Goal: Transaction & Acquisition: Book appointment/travel/reservation

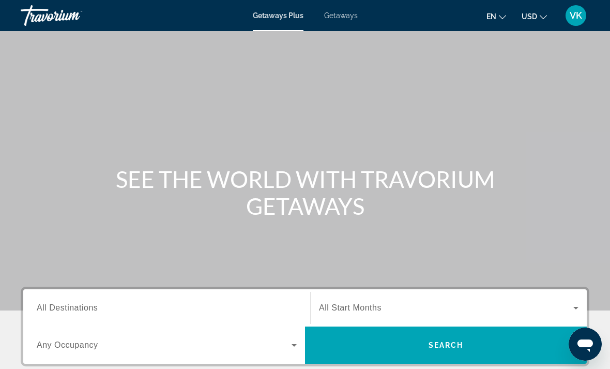
click at [119, 295] on div "Search widget" at bounding box center [167, 307] width 260 height 29
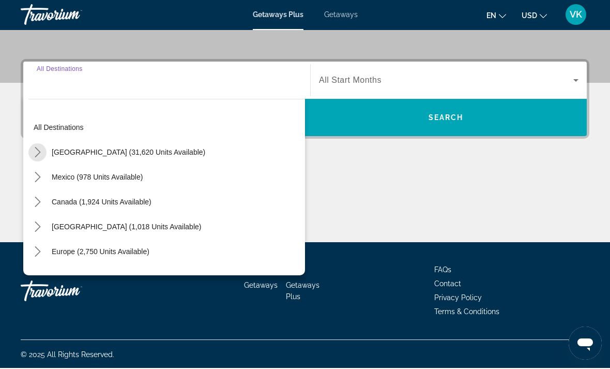
scroll to position [228, 0]
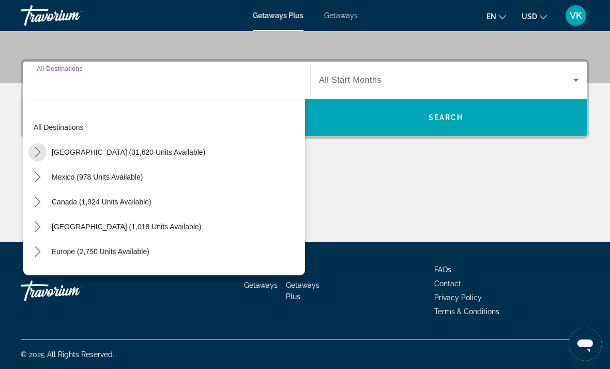
click at [44, 152] on mat-icon "Toggle United States (31,620 units available) submenu" at bounding box center [37, 152] width 18 height 18
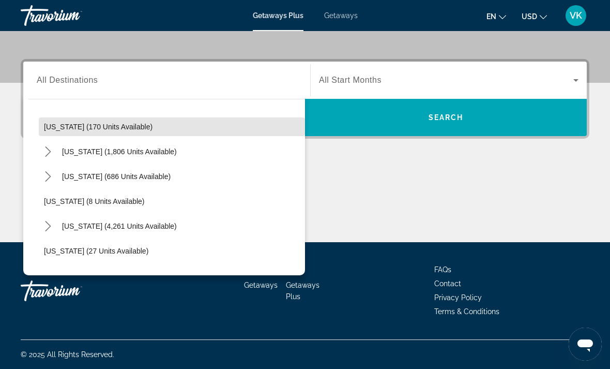
scroll to position [94, 0]
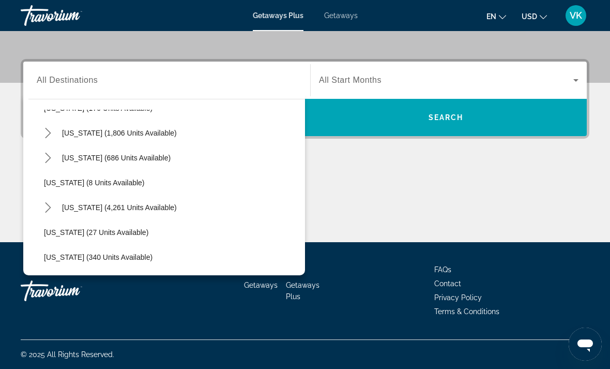
click at [50, 206] on icon "Toggle Florida (4,261 units available) submenu" at bounding box center [48, 207] width 10 height 10
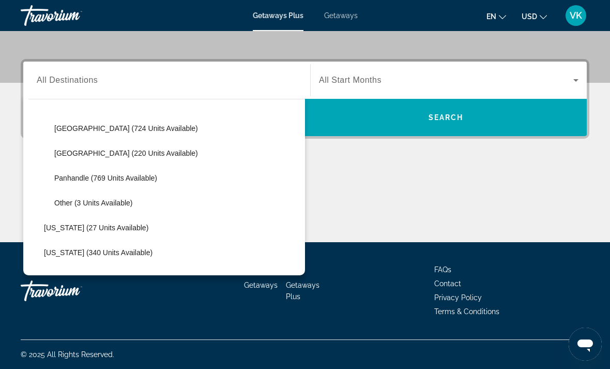
scroll to position [224, 0]
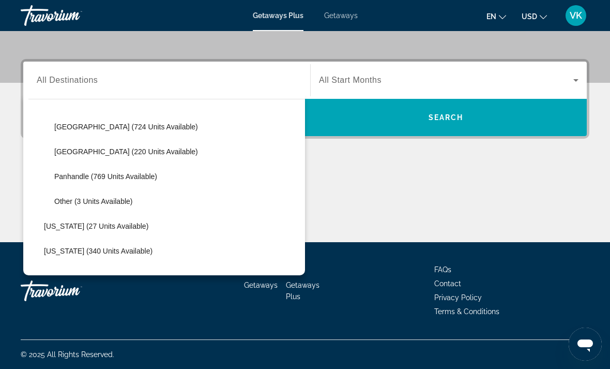
click at [150, 128] on span "[GEOGRAPHIC_DATA] (724 units available)" at bounding box center [126, 127] width 144 height 8
type input "**********"
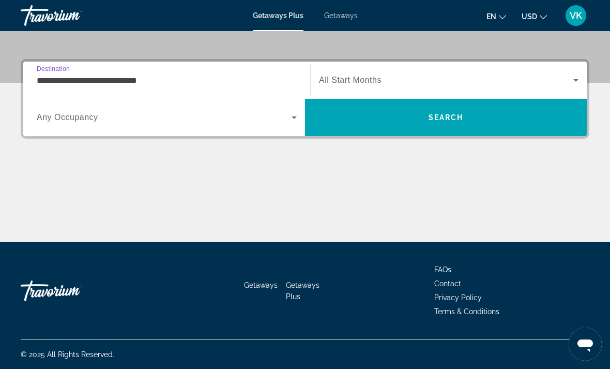
click at [573, 82] on icon "Search widget" at bounding box center [576, 80] width 12 height 12
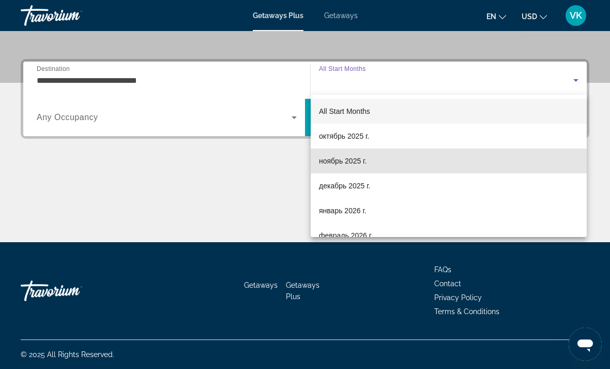
click at [361, 159] on span "ноябрь 2025 г." at bounding box center [343, 161] width 48 height 12
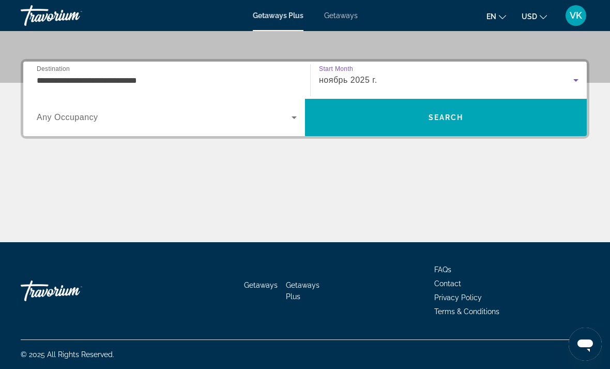
click at [305, 120] on span "Search" at bounding box center [446, 117] width 282 height 25
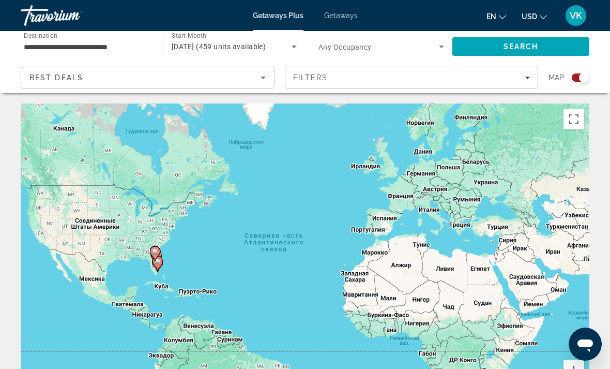
click at [437, 47] on icon "Search widget" at bounding box center [442, 46] width 12 height 12
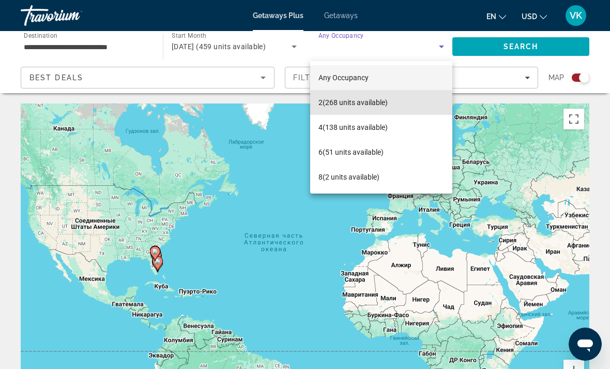
click at [376, 101] on span "2 (268 units available)" at bounding box center [353, 102] width 69 height 12
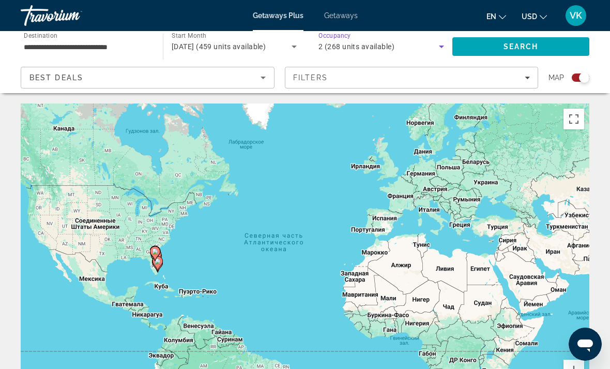
click at [536, 45] on span "Search" at bounding box center [521, 46] width 35 height 8
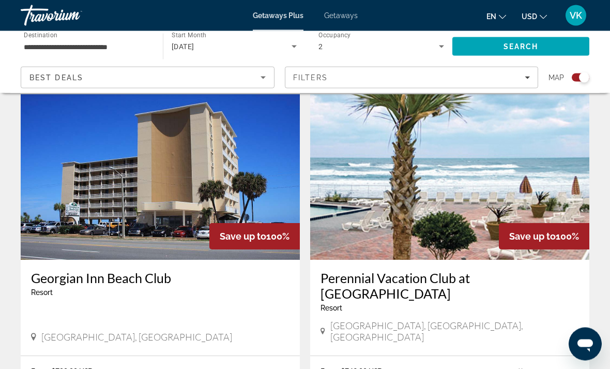
scroll to position [1059, 0]
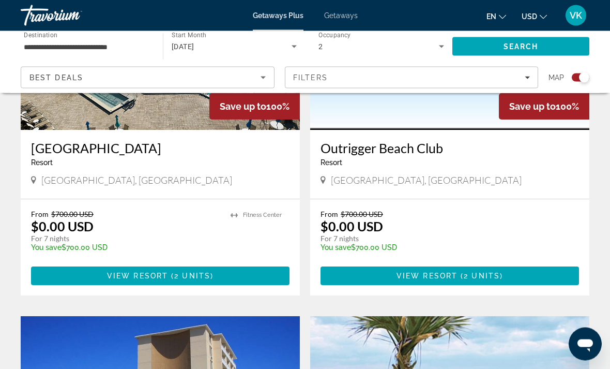
click at [68, 128] on img "Main content" at bounding box center [160, 48] width 279 height 166
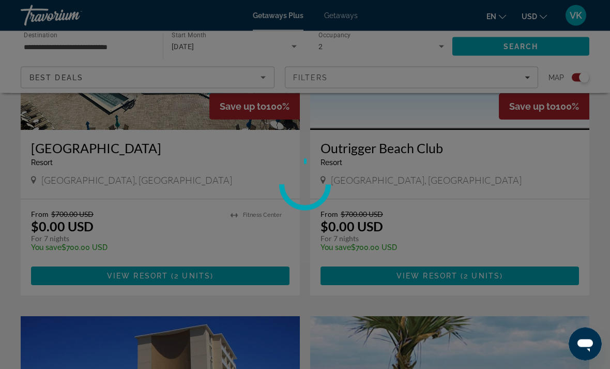
scroll to position [838, 0]
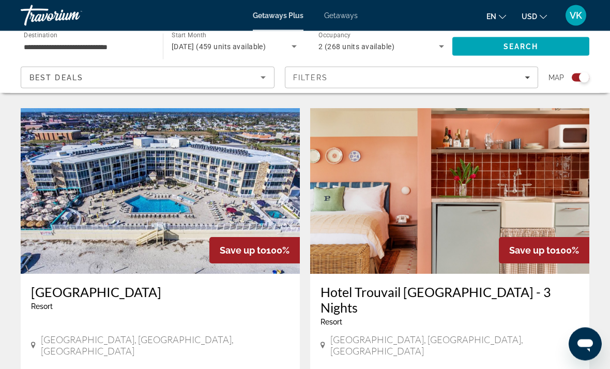
scroll to position [2150, 0]
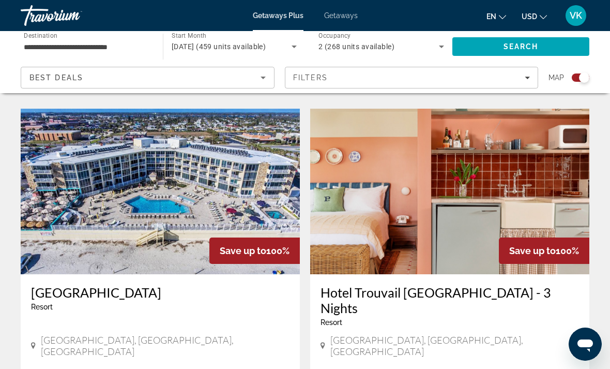
click at [178, 139] on img "Main content" at bounding box center [160, 192] width 279 height 166
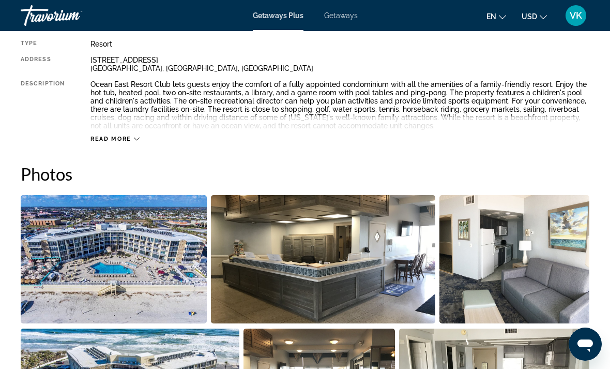
scroll to position [565, 0]
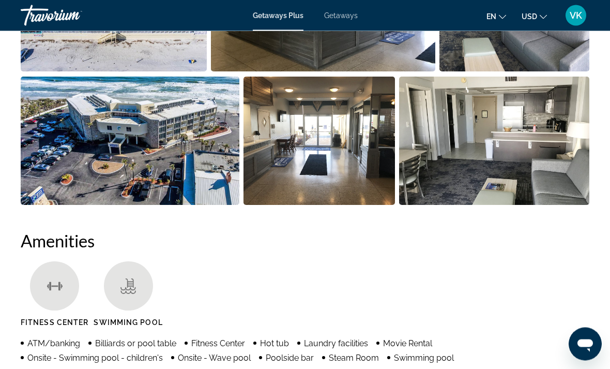
click at [336, 178] on img "Open full-screen image slider" at bounding box center [320, 141] width 152 height 128
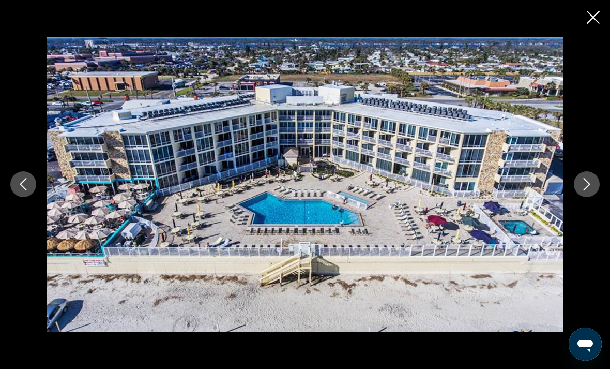
click at [590, 197] on button "Next image" at bounding box center [587, 184] width 26 height 26
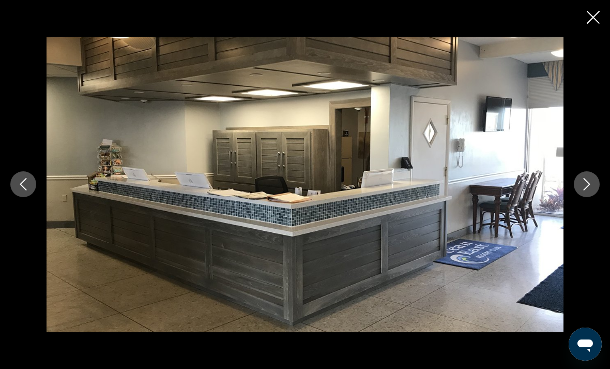
click at [589, 194] on button "Next image" at bounding box center [587, 184] width 26 height 26
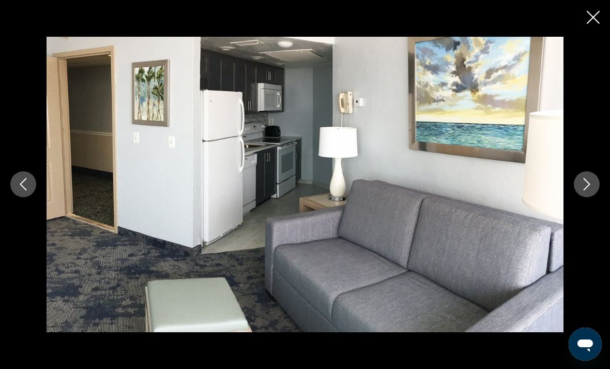
click at [575, 191] on div "prev next" at bounding box center [305, 184] width 610 height 295
click at [581, 190] on icon "Next image" at bounding box center [587, 184] width 12 height 12
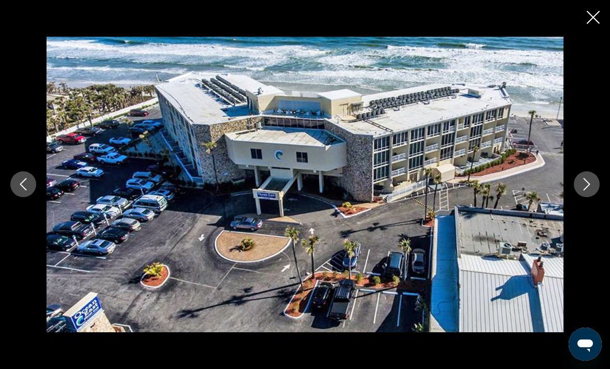
click at [585, 190] on icon "Next image" at bounding box center [587, 184] width 12 height 12
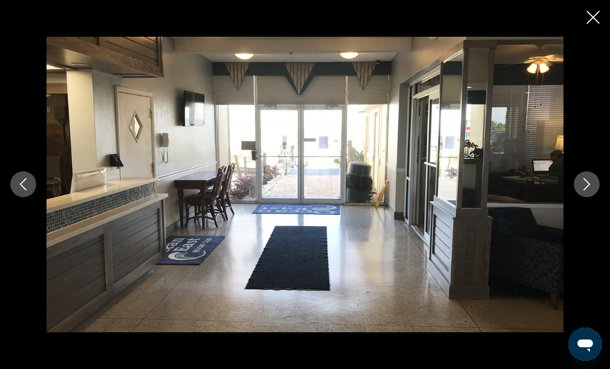
click at [576, 197] on button "Next image" at bounding box center [587, 184] width 26 height 26
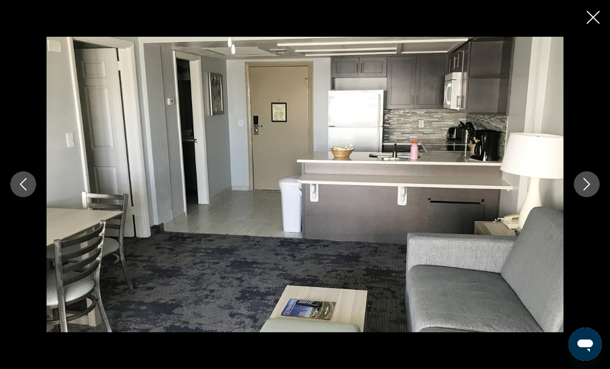
click at [579, 197] on button "Next image" at bounding box center [587, 184] width 26 height 26
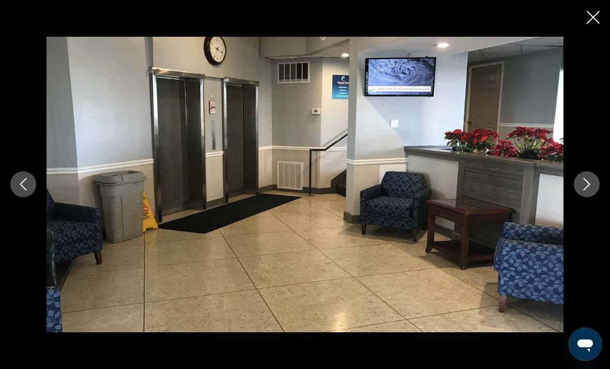
click at [579, 197] on button "Next image" at bounding box center [587, 184] width 26 height 26
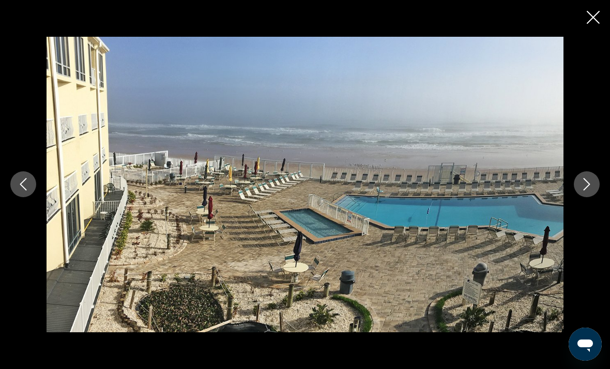
click at [596, 197] on button "Next image" at bounding box center [587, 184] width 26 height 26
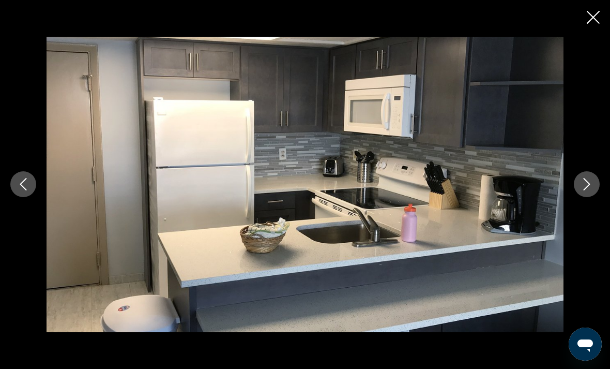
click at [582, 190] on icon "Next image" at bounding box center [587, 184] width 12 height 12
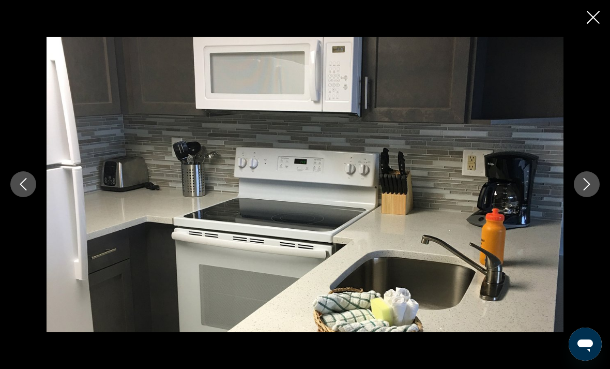
click at [592, 190] on icon "Next image" at bounding box center [587, 184] width 12 height 12
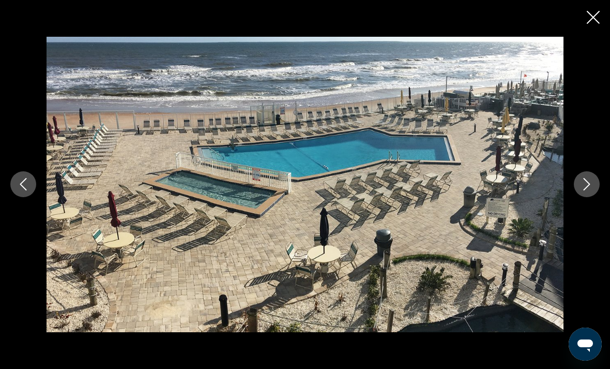
click at [577, 197] on button "Next image" at bounding box center [587, 184] width 26 height 26
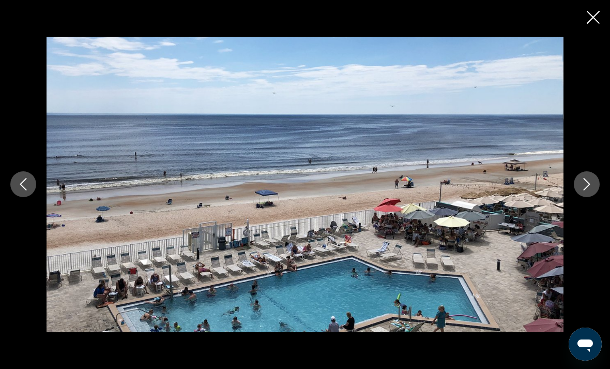
click at [594, 197] on button "Next image" at bounding box center [587, 184] width 26 height 26
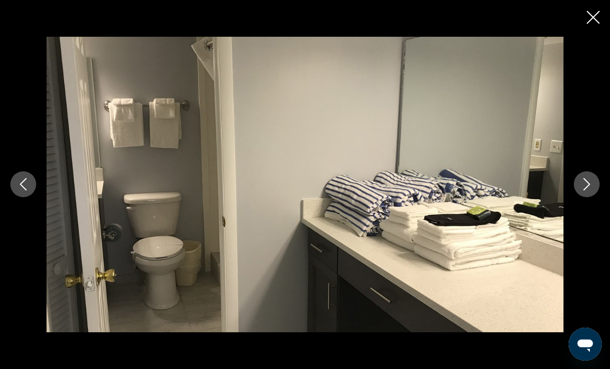
click at [589, 190] on icon "Next image" at bounding box center [587, 184] width 12 height 12
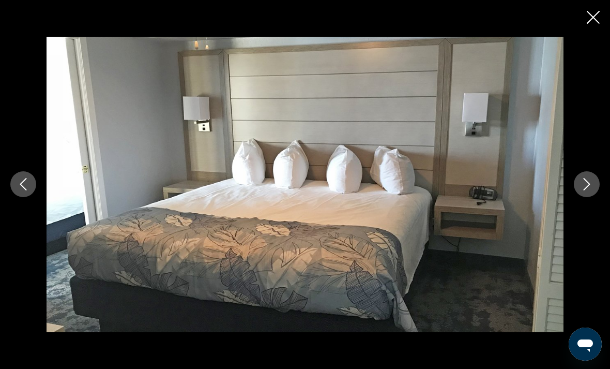
click at [588, 190] on icon "Next image" at bounding box center [587, 184] width 12 height 12
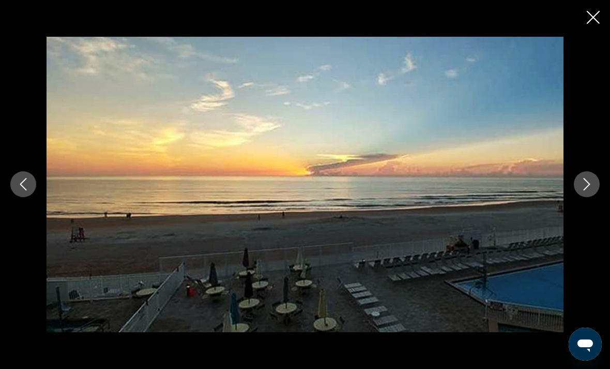
click at [588, 16] on icon "Close slideshow" at bounding box center [593, 17] width 13 height 13
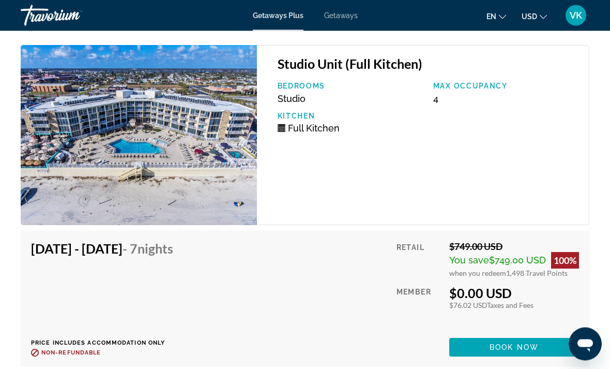
scroll to position [2151, 0]
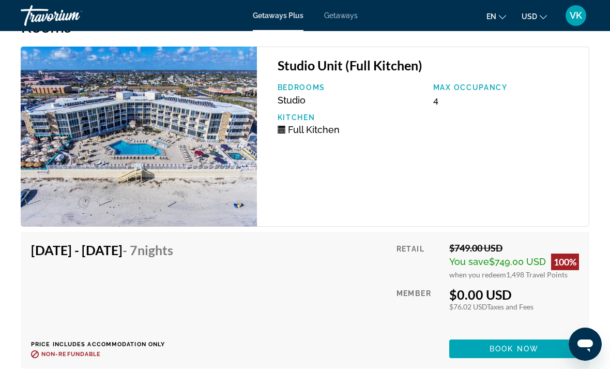
click at [514, 345] on span "Book now" at bounding box center [514, 349] width 49 height 8
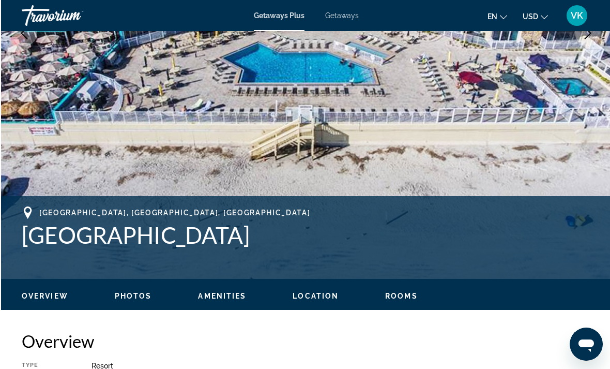
scroll to position [238, 0]
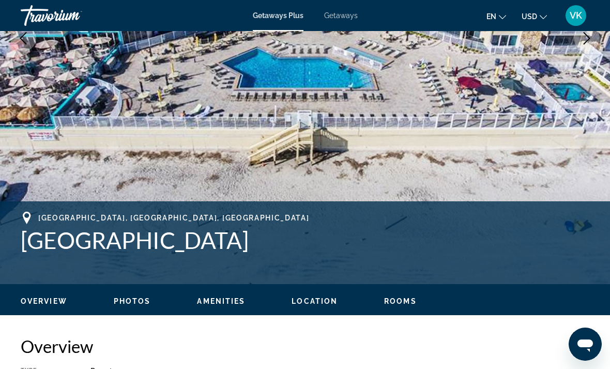
click at [473, 210] on div "[GEOGRAPHIC_DATA], [GEOGRAPHIC_DATA] Ocean East Resort Club Address [STREET_ADD…" at bounding box center [305, 242] width 610 height 83
click at [604, 113] on img "Main content" at bounding box center [305, 38] width 610 height 491
click at [591, 104] on img "Main content" at bounding box center [305, 38] width 610 height 491
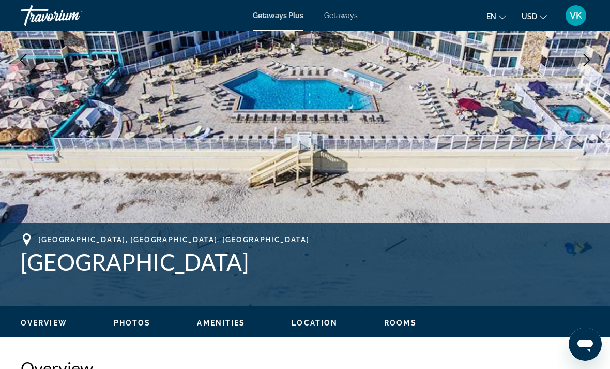
scroll to position [216, 0]
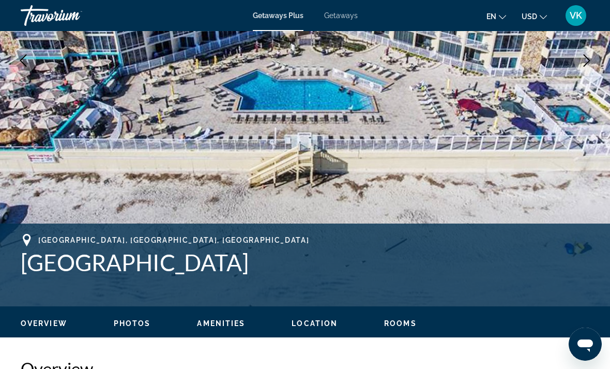
click at [229, 324] on span "Amenities" at bounding box center [221, 323] width 48 height 8
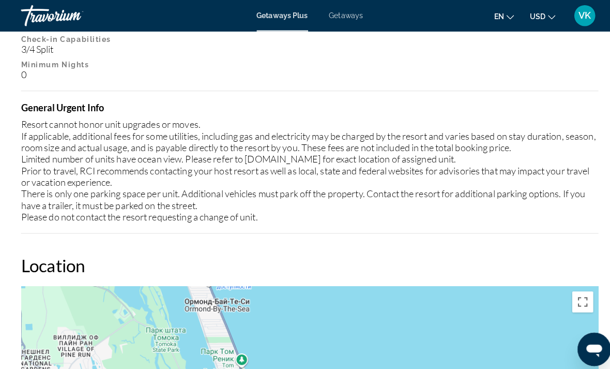
scroll to position [1555, 0]
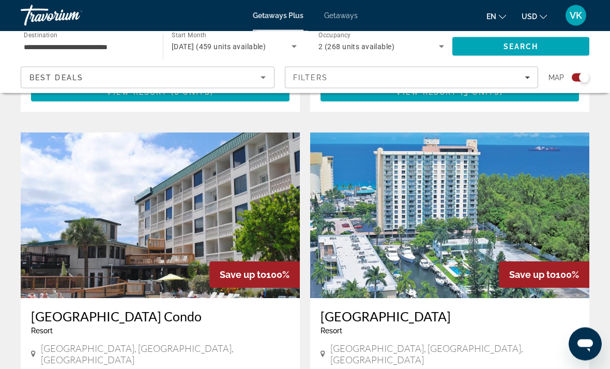
scroll to position [1763, 0]
click at [558, 174] on img "Main content" at bounding box center [449, 215] width 279 height 166
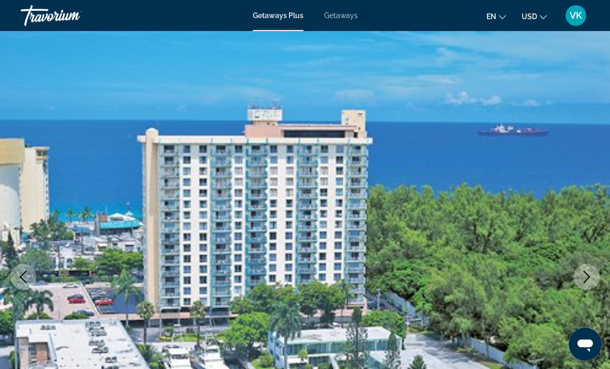
click at [583, 280] on icon "Next image" at bounding box center [587, 277] width 12 height 12
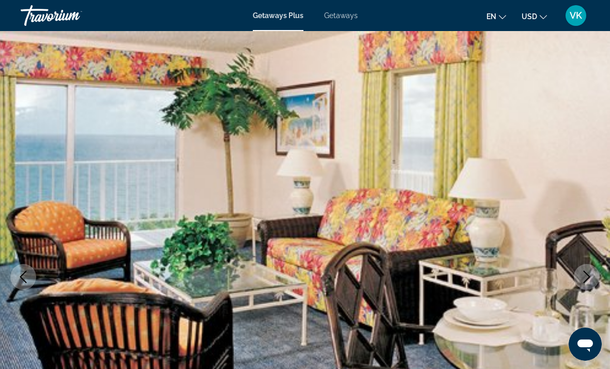
click at [584, 281] on icon "Next image" at bounding box center [587, 277] width 12 height 12
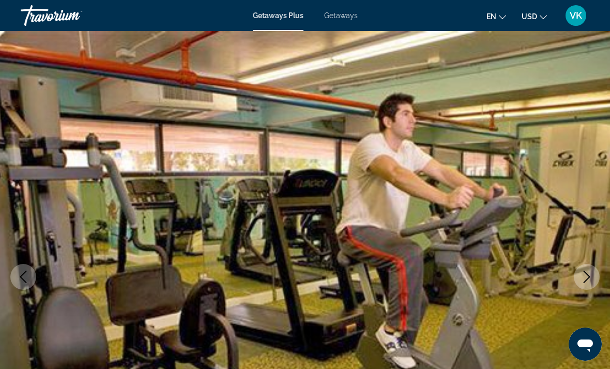
click at [584, 280] on icon "Next image" at bounding box center [587, 277] width 12 height 12
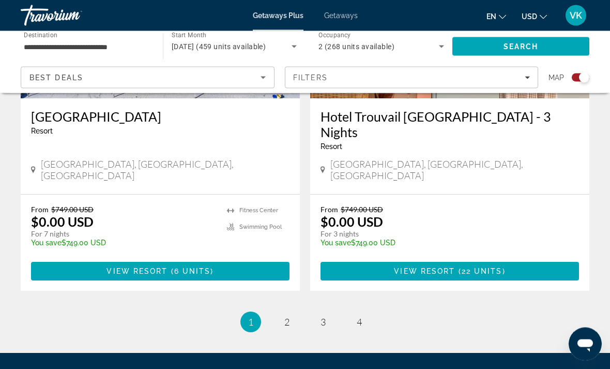
scroll to position [2324, 0]
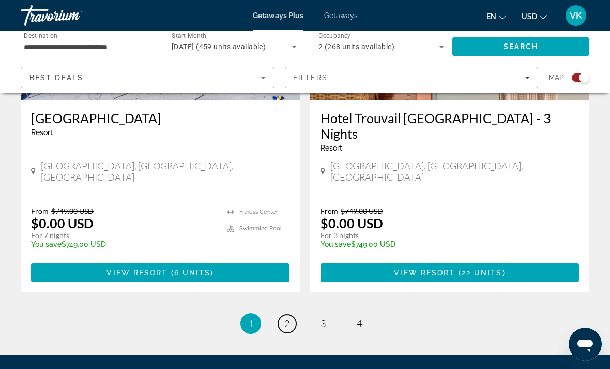
click at [290, 315] on link "page 2" at bounding box center [287, 324] width 18 height 18
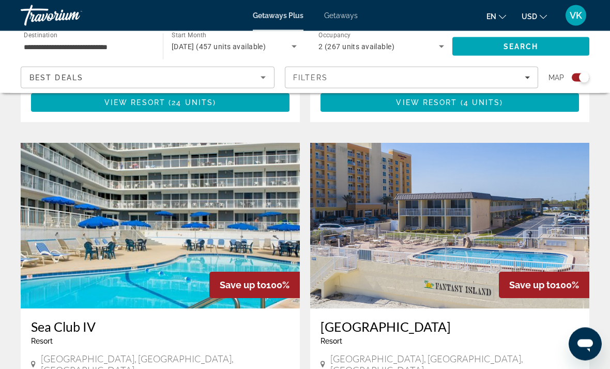
scroll to position [701, 0]
click at [43, 237] on img "Main content" at bounding box center [160, 226] width 279 height 166
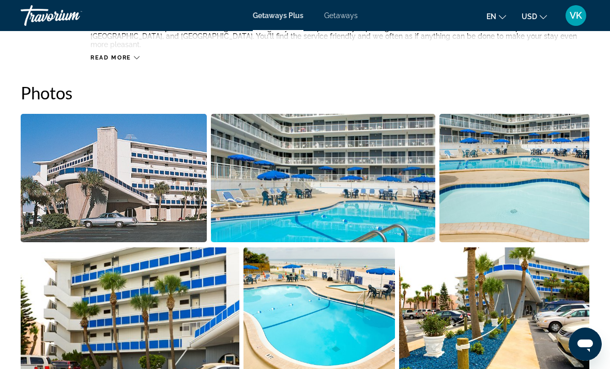
scroll to position [630, 0]
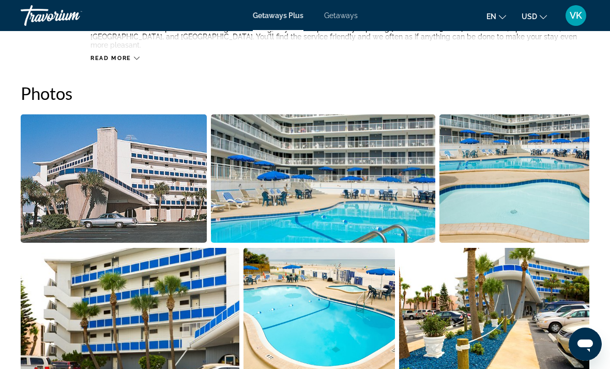
click at [89, 160] on img "Open full-screen image slider" at bounding box center [114, 178] width 186 height 128
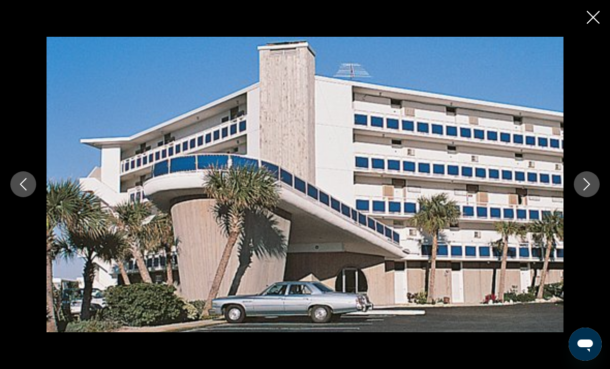
click at [578, 189] on button "Next image" at bounding box center [587, 184] width 26 height 26
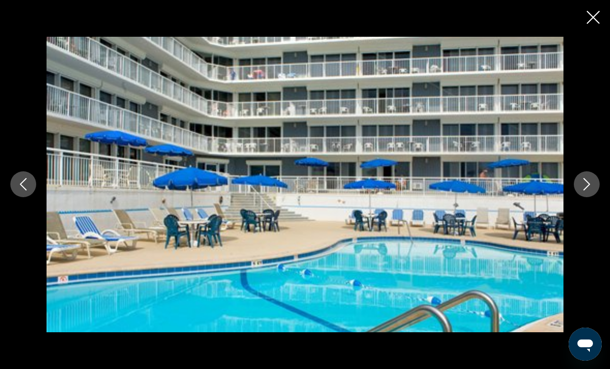
click at [586, 185] on icon "Next image" at bounding box center [587, 184] width 12 height 12
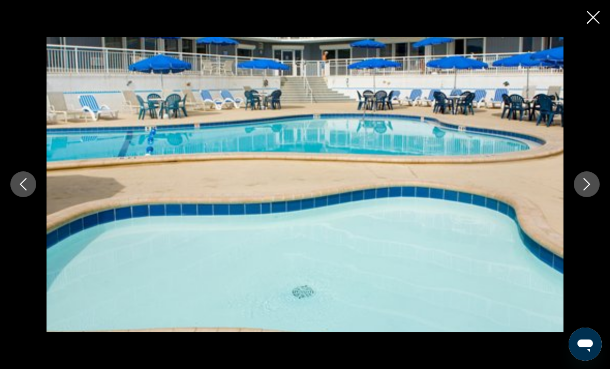
click at [580, 188] on button "Next image" at bounding box center [587, 184] width 26 height 26
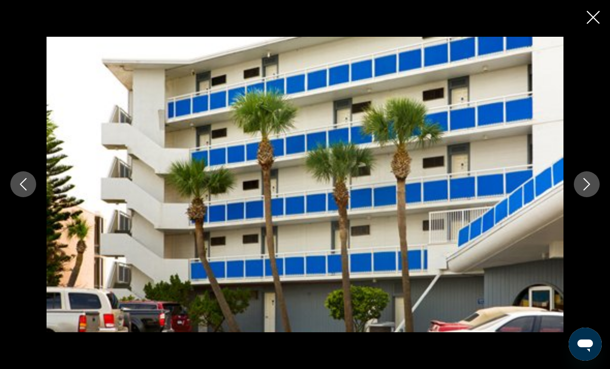
click at [588, 187] on icon "Next image" at bounding box center [587, 184] width 7 height 12
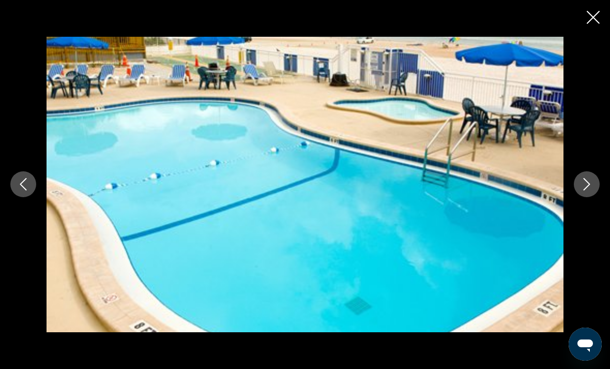
click at [586, 187] on icon "Next image" at bounding box center [587, 184] width 12 height 12
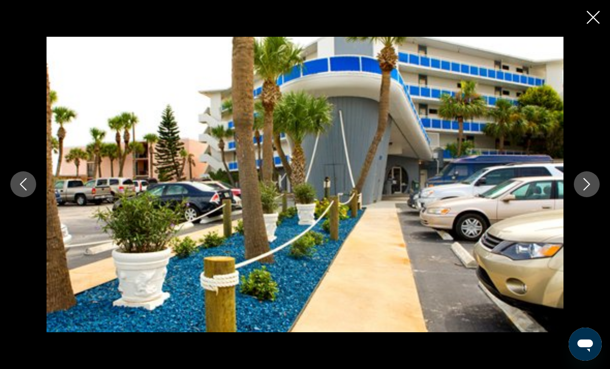
click at [589, 186] on icon "Next image" at bounding box center [587, 184] width 12 height 12
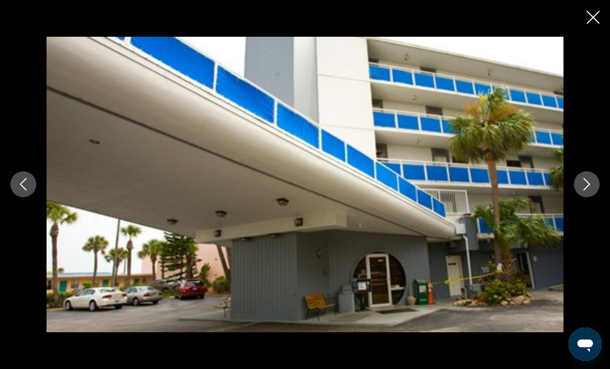
click at [586, 187] on icon "Next image" at bounding box center [587, 184] width 12 height 12
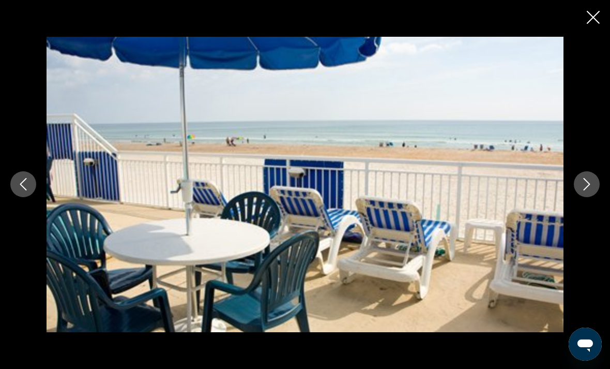
click at [587, 189] on icon "Next image" at bounding box center [587, 184] width 12 height 12
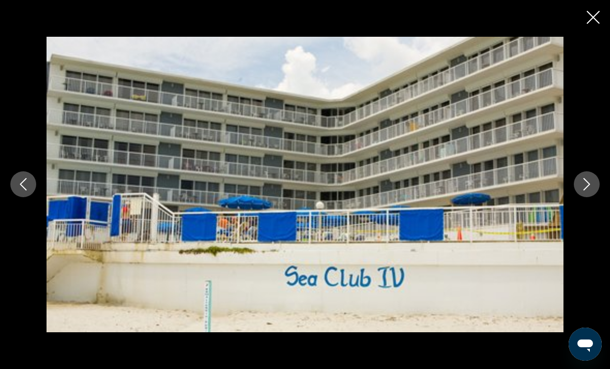
click at [588, 189] on icon "Next image" at bounding box center [587, 184] width 12 height 12
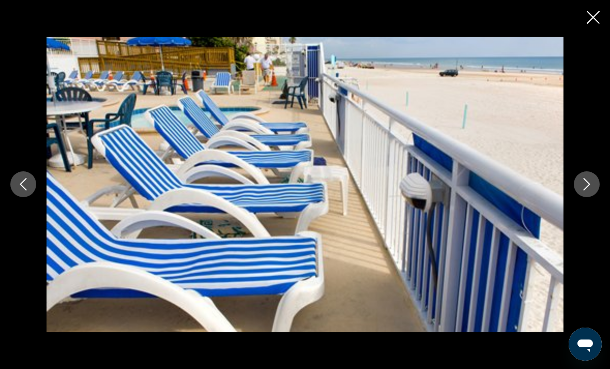
click at [587, 11] on icon "Close slideshow" at bounding box center [593, 17] width 13 height 13
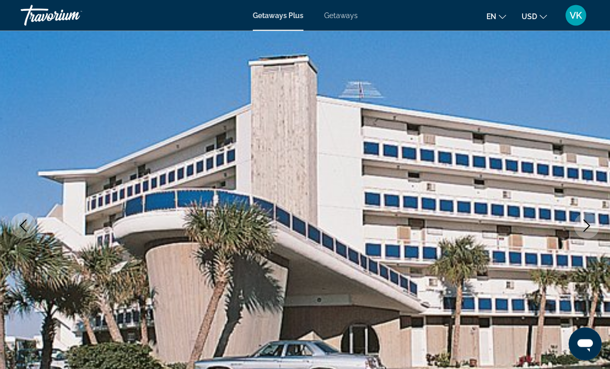
scroll to position [0, 0]
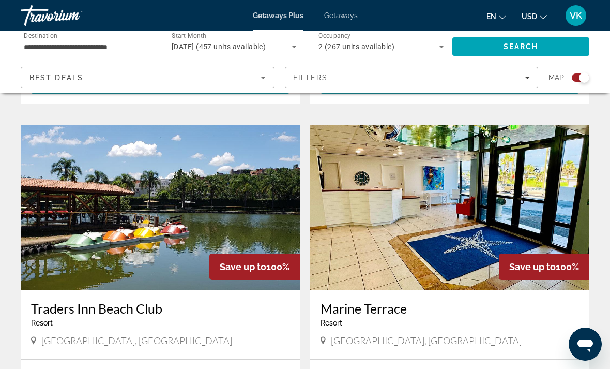
scroll to position [1433, 0]
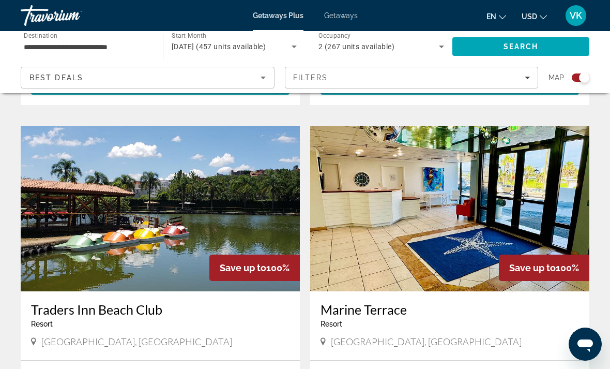
click at [80, 198] on img "Main content" at bounding box center [160, 209] width 279 height 166
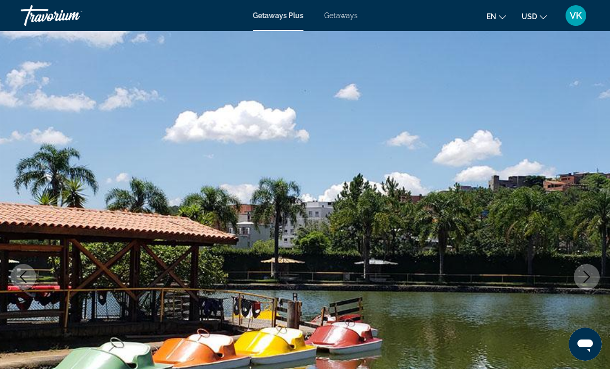
click at [587, 270] on button "Next image" at bounding box center [587, 277] width 26 height 26
click at [584, 281] on icon "Next image" at bounding box center [587, 277] width 12 height 12
click at [581, 280] on icon "Next image" at bounding box center [587, 277] width 12 height 12
click at [586, 278] on icon "Next image" at bounding box center [587, 277] width 12 height 12
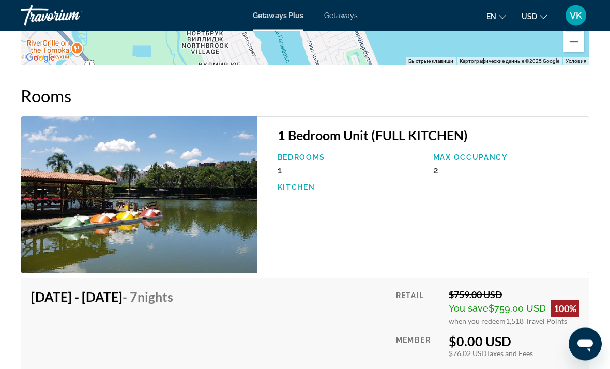
scroll to position [1648, 0]
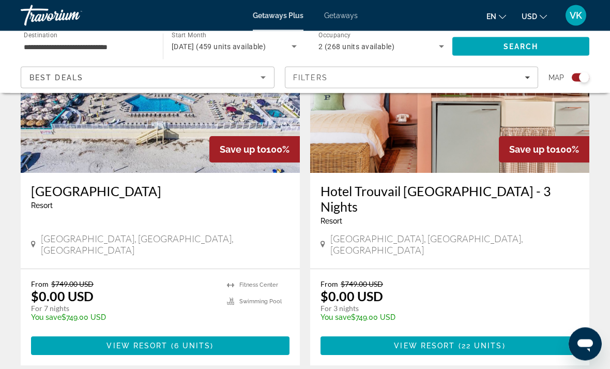
scroll to position [2252, 0]
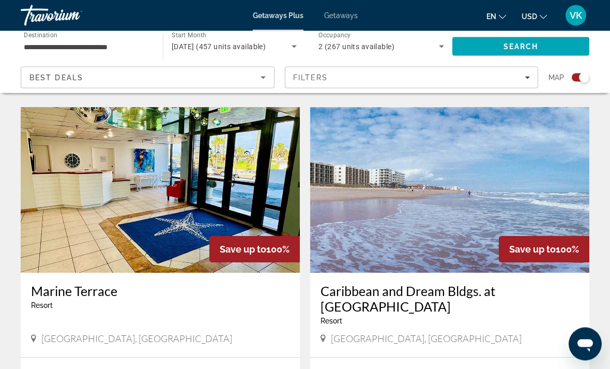
scroll to position [1068, 0]
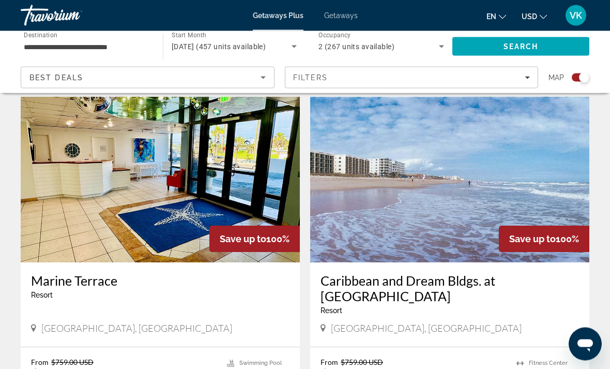
click at [50, 221] on img "Main content" at bounding box center [160, 180] width 279 height 166
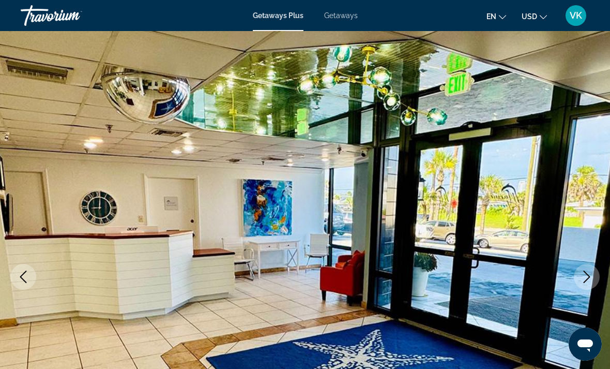
click at [587, 277] on icon "Next image" at bounding box center [587, 277] width 12 height 12
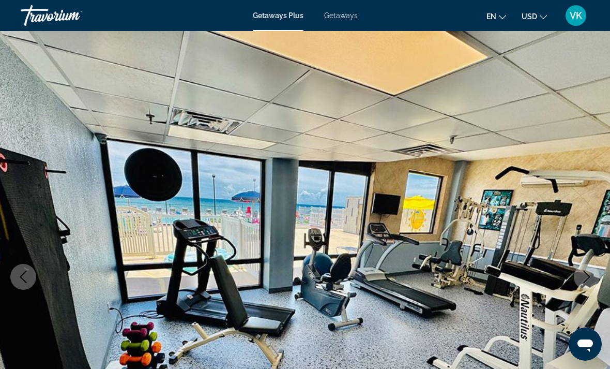
click at [579, 276] on button "Next image" at bounding box center [587, 277] width 26 height 26
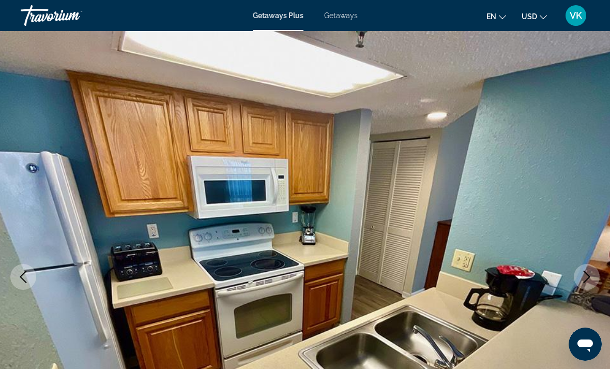
click at [581, 273] on icon "Next image" at bounding box center [587, 277] width 12 height 12
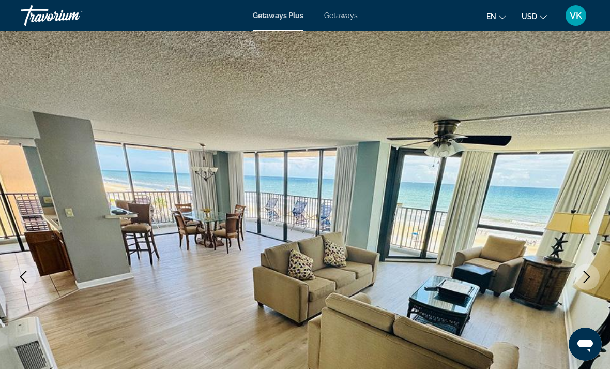
click at [583, 272] on icon "Next image" at bounding box center [587, 277] width 12 height 12
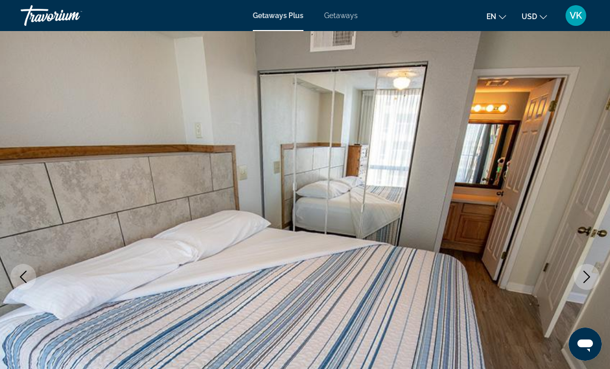
click at [585, 278] on icon "Next image" at bounding box center [587, 277] width 12 height 12
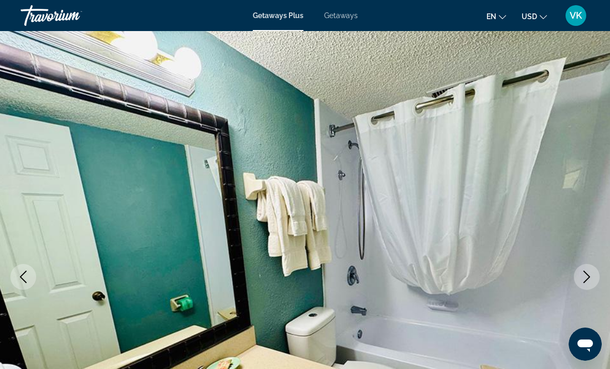
click at [579, 276] on button "Next image" at bounding box center [587, 277] width 26 height 26
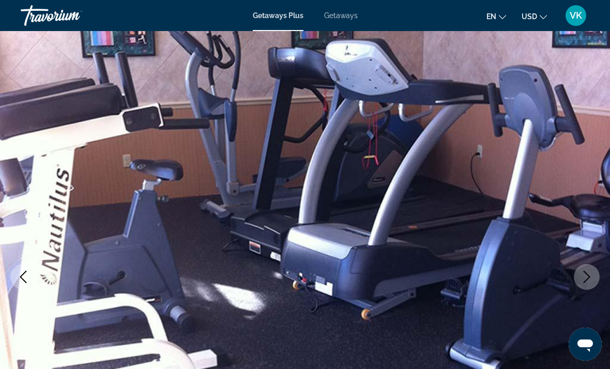
click at [569, 268] on img "Main content" at bounding box center [305, 276] width 610 height 491
click at [581, 276] on icon "Next image" at bounding box center [587, 277] width 12 height 12
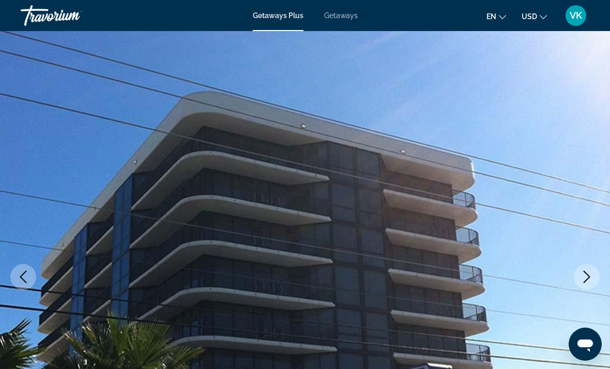
click at [582, 279] on icon "Next image" at bounding box center [587, 277] width 12 height 12
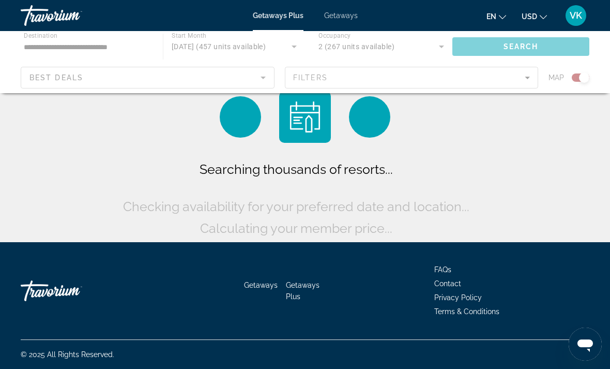
click at [29, 247] on div "Searching thousands of resorts... Checking availability for your preferred date…" at bounding box center [305, 123] width 610 height 247
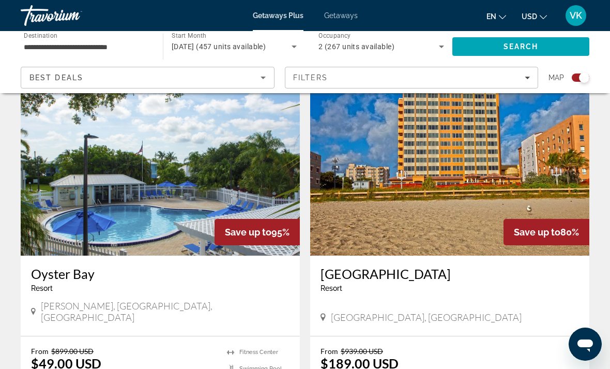
scroll to position [2343, 0]
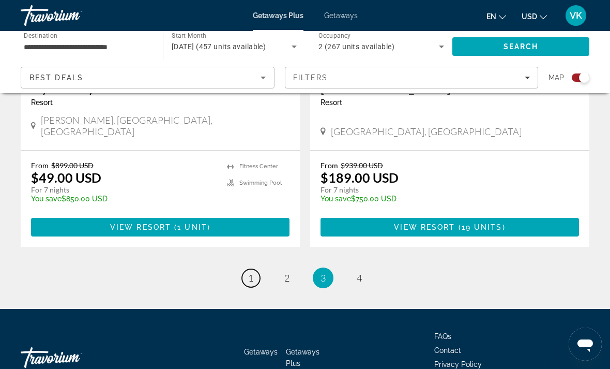
click at [253, 272] on span "1" at bounding box center [250, 277] width 5 height 11
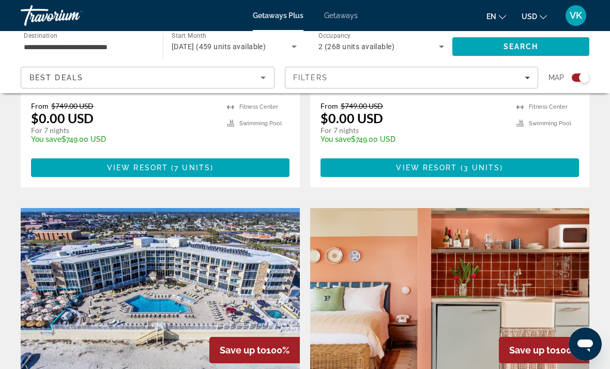
scroll to position [2051, 0]
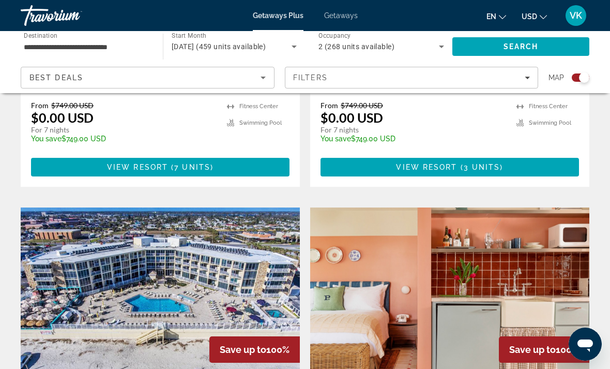
click at [168, 224] on img "Main content" at bounding box center [160, 290] width 279 height 166
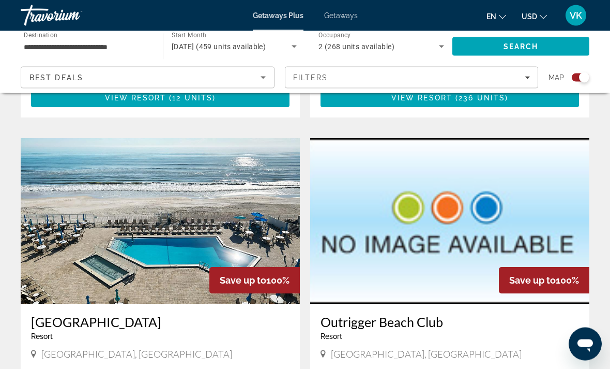
scroll to position [667, 0]
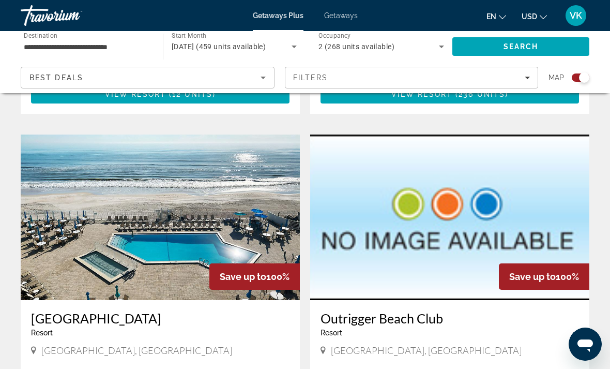
click at [125, 262] on img "Main content" at bounding box center [160, 217] width 279 height 166
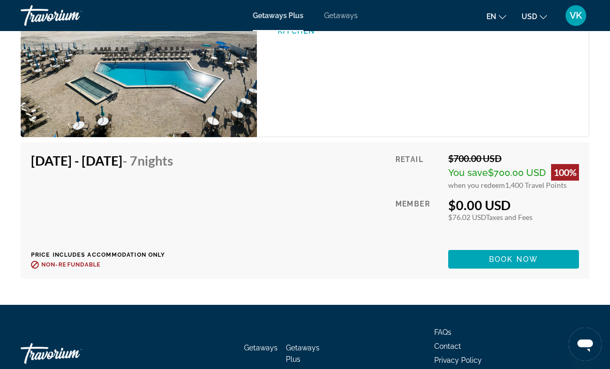
scroll to position [1932, 0]
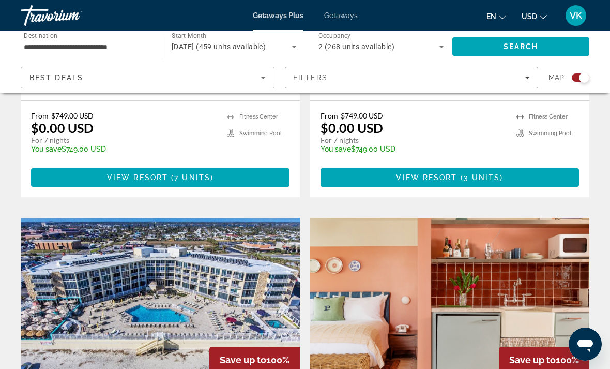
scroll to position [2039, 0]
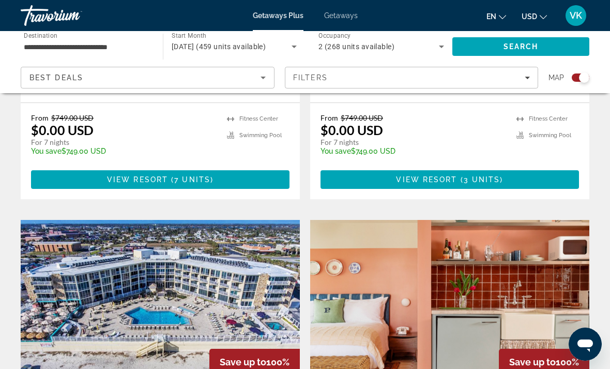
click at [170, 227] on img "Main content" at bounding box center [160, 303] width 279 height 166
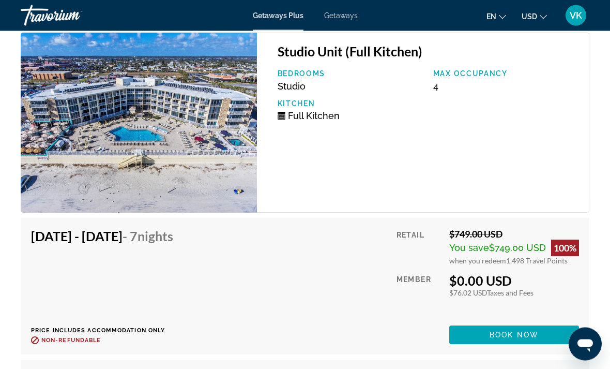
scroll to position [2165, 0]
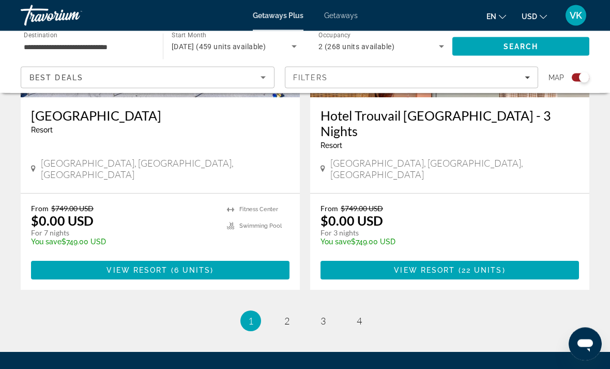
scroll to position [2327, 0]
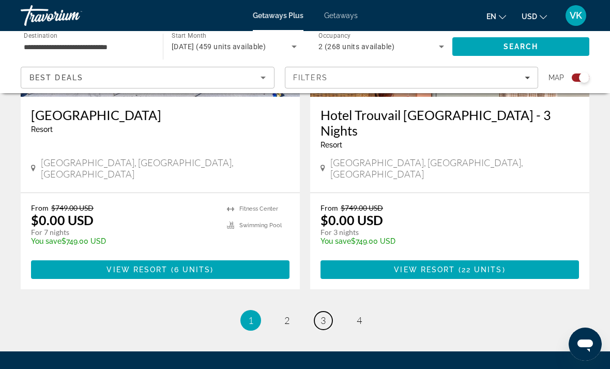
click at [317, 311] on link "page 3" at bounding box center [324, 320] width 18 height 18
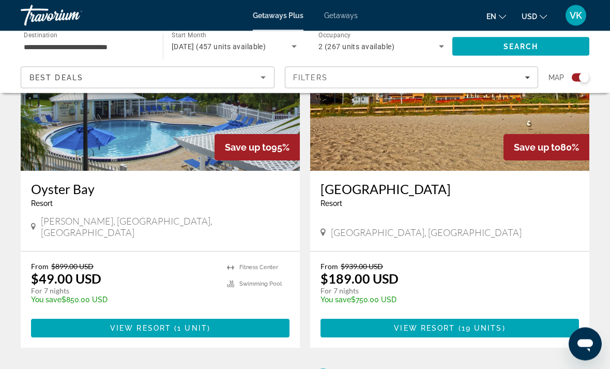
scroll to position [2241, 0]
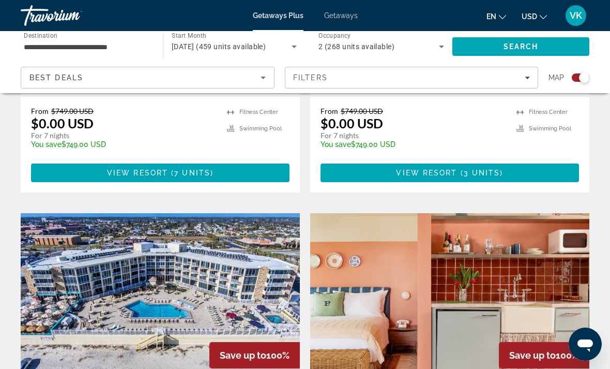
scroll to position [2106, 0]
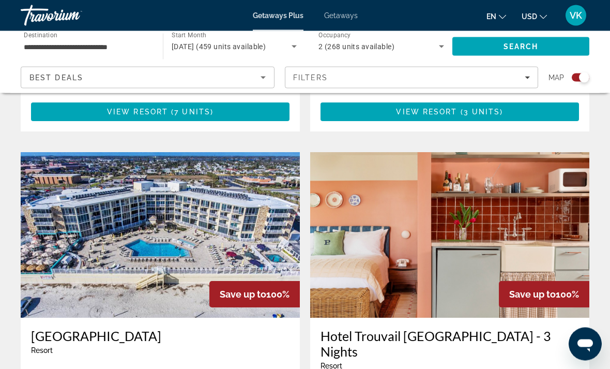
click at [91, 235] on img "Main content" at bounding box center [160, 236] width 279 height 166
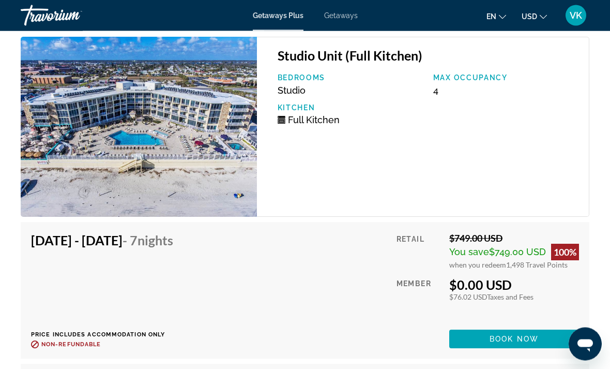
scroll to position [2156, 0]
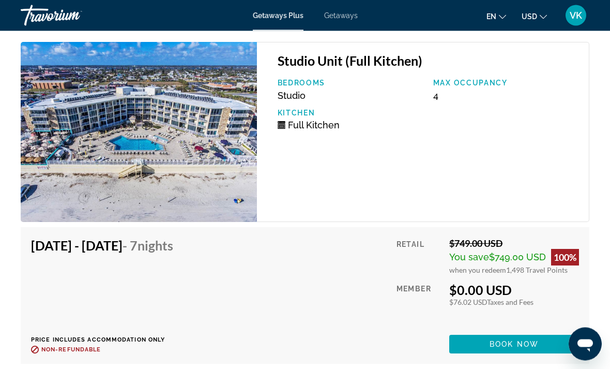
click at [333, 18] on span "Getaways" at bounding box center [341, 15] width 34 height 8
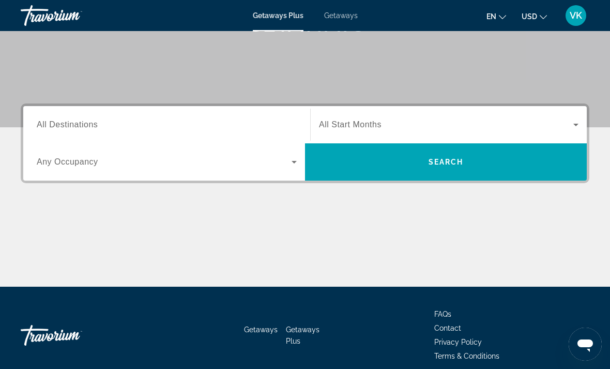
scroll to position [195, 0]
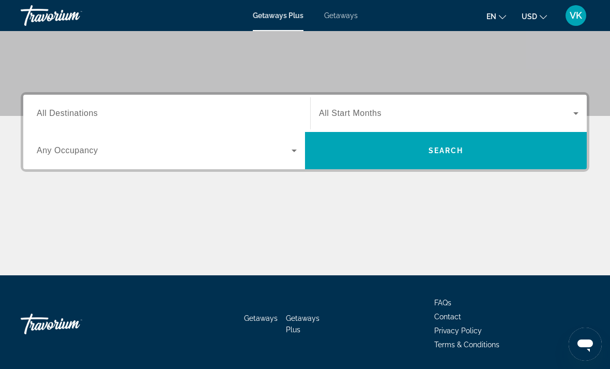
click at [262, 109] on input "Destination All Destinations" at bounding box center [167, 114] width 260 height 12
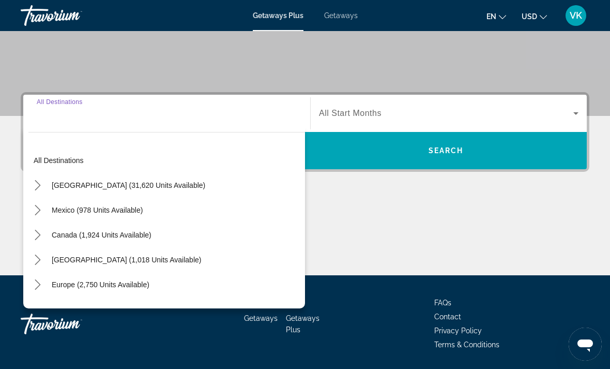
click at [46, 182] on mat-icon "Toggle United States (31,620 units available) submenu" at bounding box center [37, 185] width 18 height 18
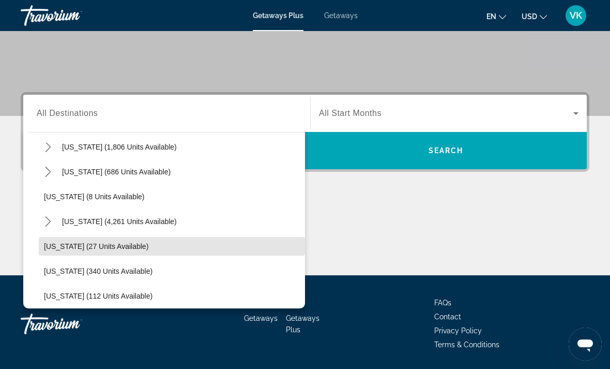
scroll to position [116, 0]
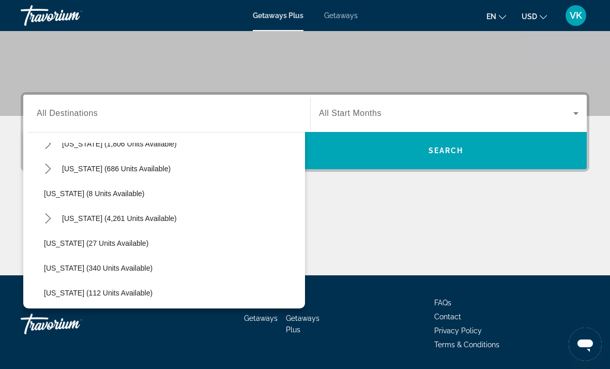
click at [60, 218] on span "Select destination: Florida (4,261 units available)" at bounding box center [119, 218] width 125 height 25
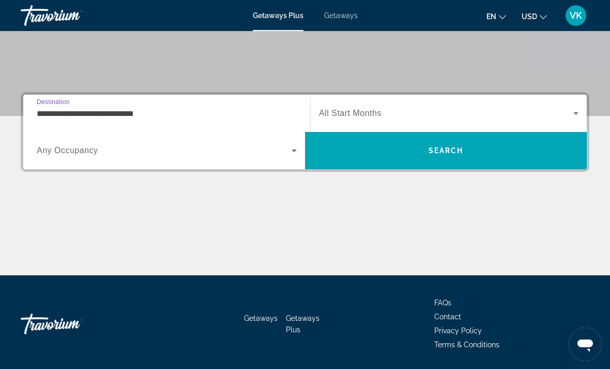
click at [286, 115] on input "**********" at bounding box center [167, 114] width 260 height 12
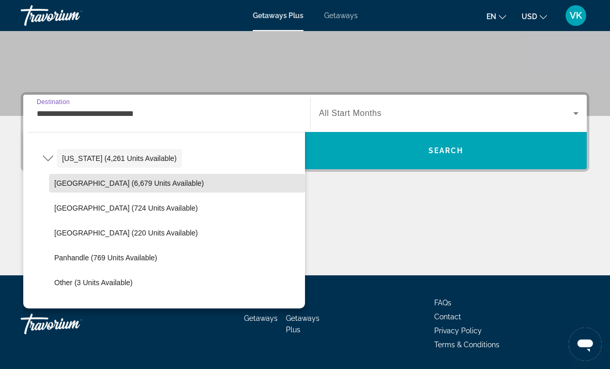
scroll to position [175, 0]
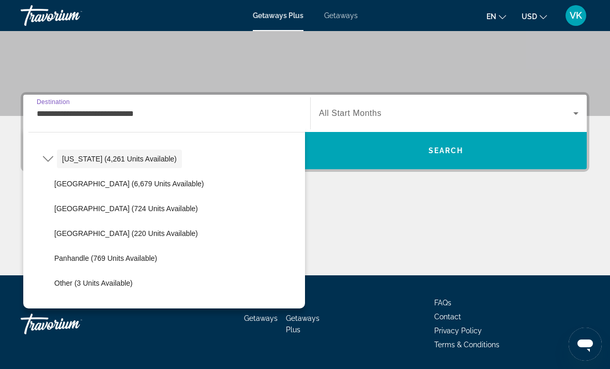
click at [127, 206] on span "[GEOGRAPHIC_DATA] (724 units available)" at bounding box center [126, 208] width 144 height 8
type input "**********"
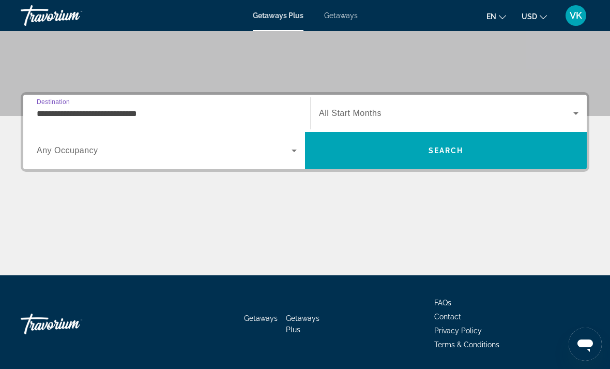
click at [294, 148] on icon "Search widget" at bounding box center [294, 150] width 12 height 12
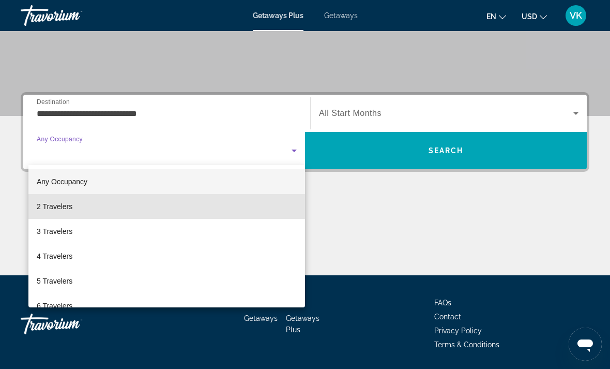
click at [201, 207] on mat-option "2 Travelers" at bounding box center [166, 206] width 277 height 25
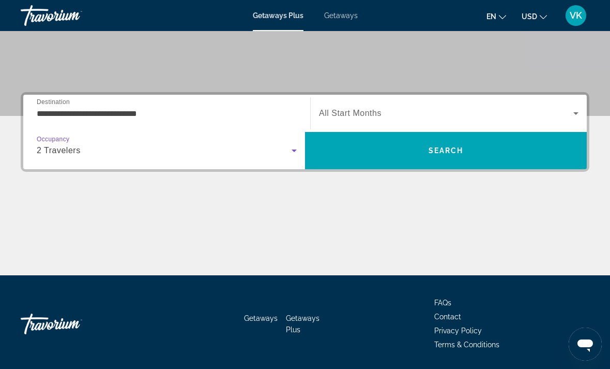
click at [572, 111] on icon "Search widget" at bounding box center [576, 113] width 12 height 12
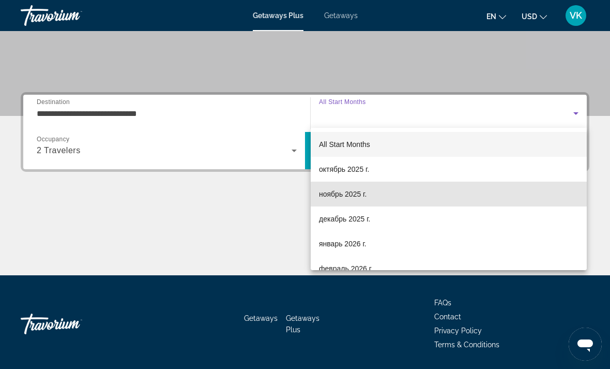
click at [363, 197] on span "ноябрь 2025 г." at bounding box center [343, 194] width 48 height 12
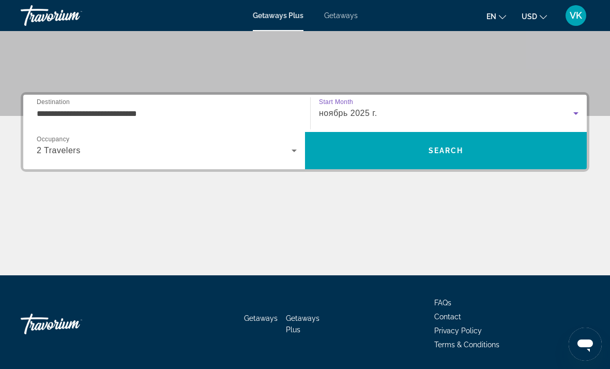
click at [457, 152] on span "Search" at bounding box center [446, 150] width 35 height 8
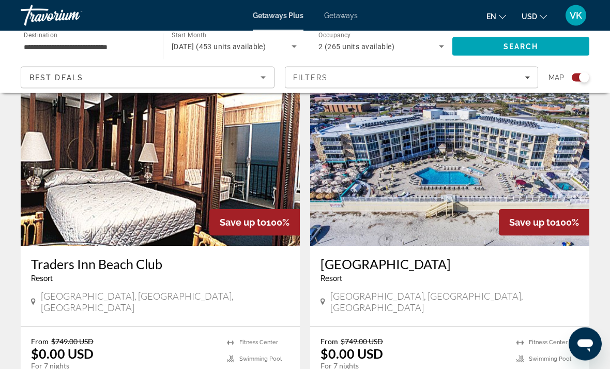
scroll to position [2161, 0]
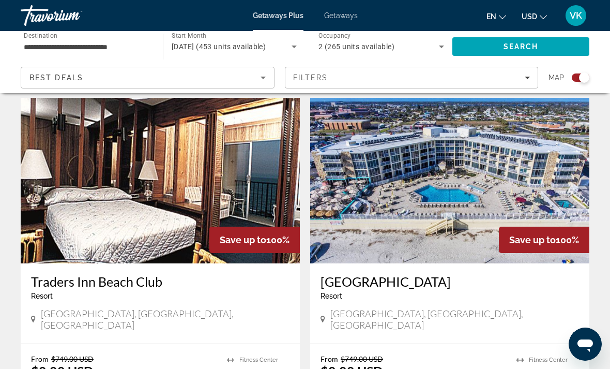
click at [440, 177] on img "Main content" at bounding box center [449, 181] width 279 height 166
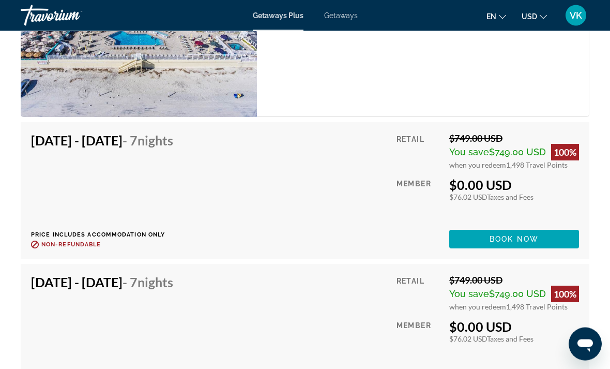
scroll to position [2261, 0]
click at [498, 235] on span "Book now" at bounding box center [514, 239] width 49 height 8
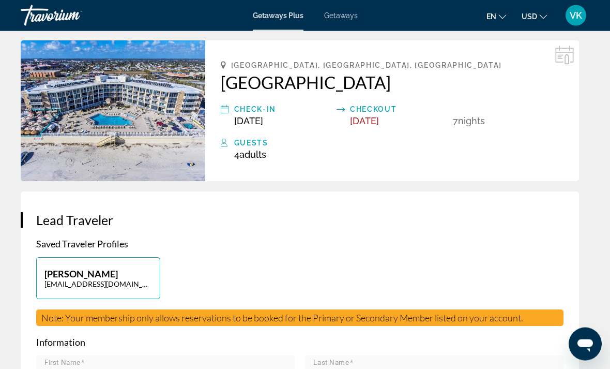
scroll to position [302, 0]
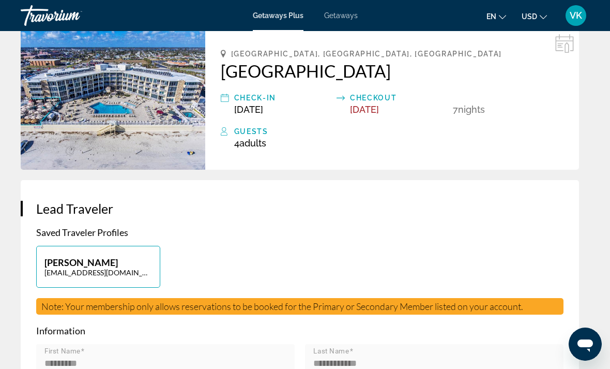
click at [259, 142] on span "Adults" at bounding box center [253, 143] width 27 height 11
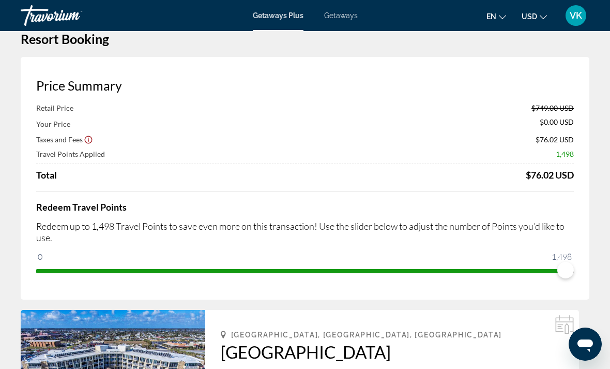
scroll to position [0, 0]
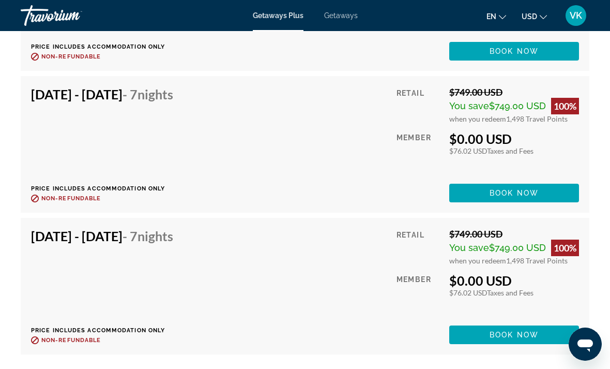
scroll to position [2448, 0]
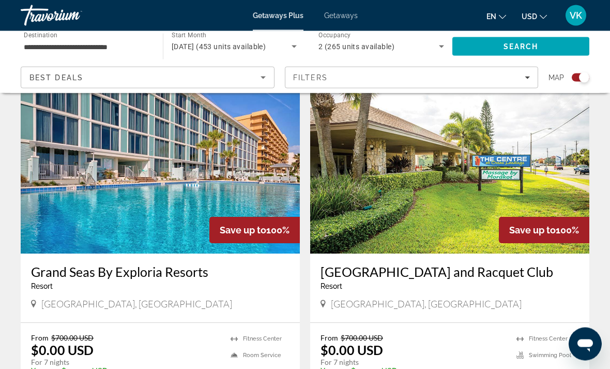
scroll to position [363, 0]
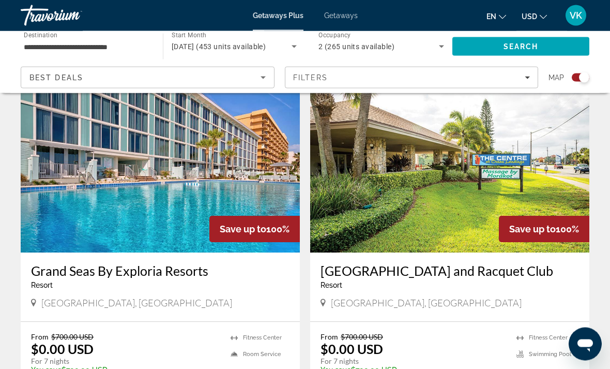
click at [158, 197] on img "Main content" at bounding box center [160, 170] width 279 height 166
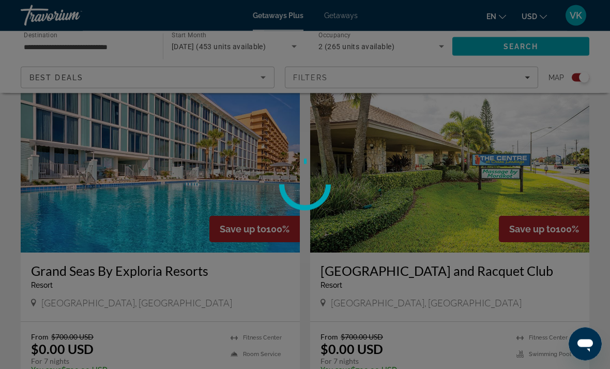
scroll to position [363, 0]
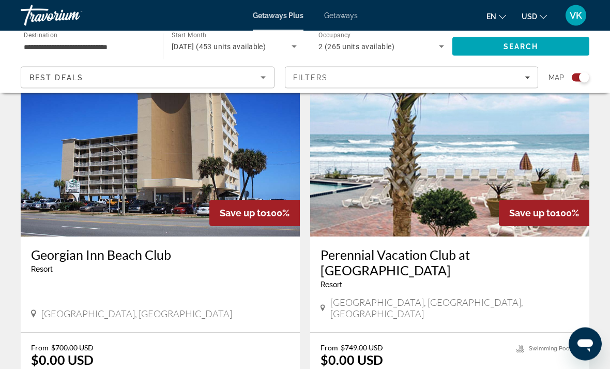
scroll to position [1084, 0]
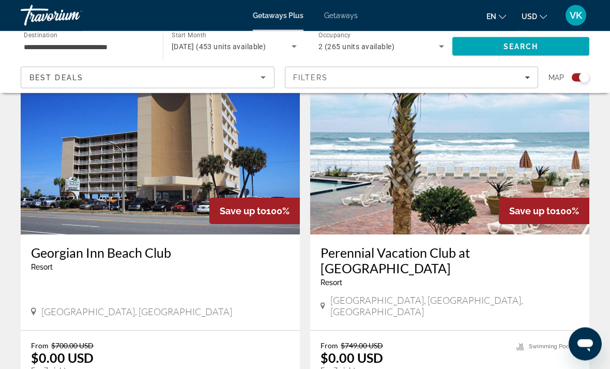
click at [445, 172] on img "Main content" at bounding box center [449, 152] width 279 height 166
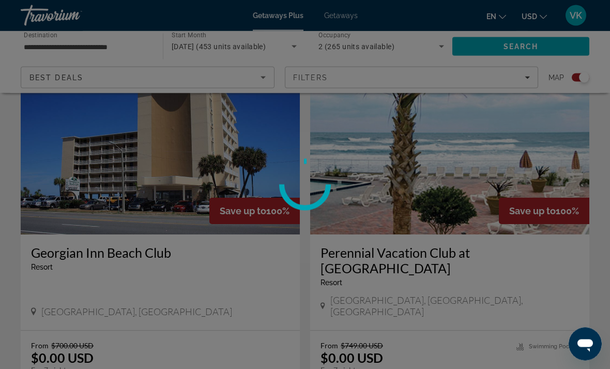
scroll to position [1085, 0]
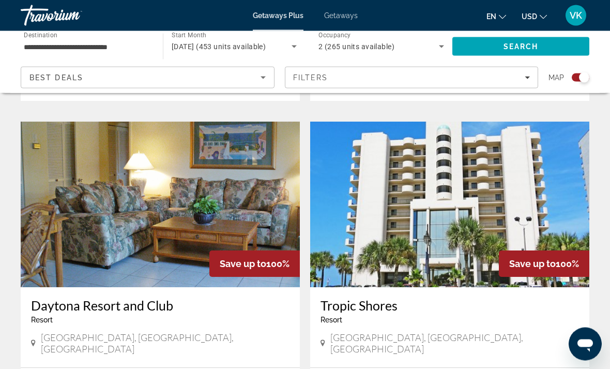
scroll to position [1411, 0]
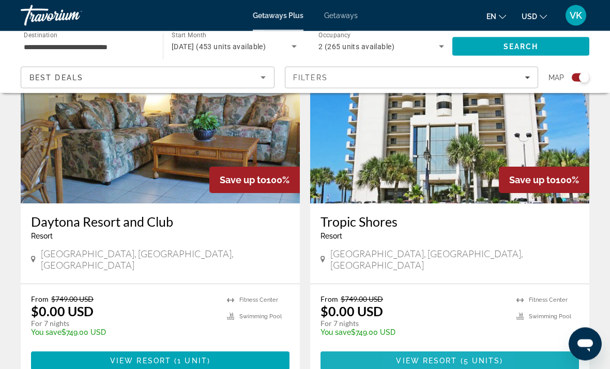
click at [415, 357] on span "View Resort" at bounding box center [426, 361] width 61 height 8
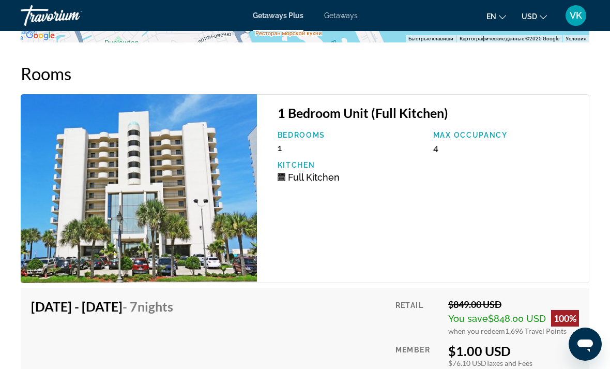
scroll to position [1799, 0]
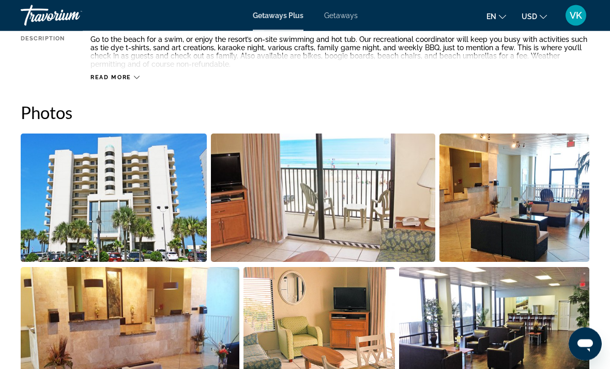
click at [152, 214] on img "Open full-screen image slider" at bounding box center [114, 198] width 186 height 128
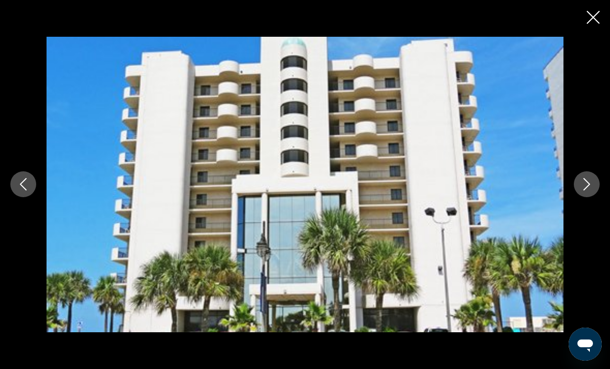
click at [590, 184] on icon "Next image" at bounding box center [587, 184] width 7 height 12
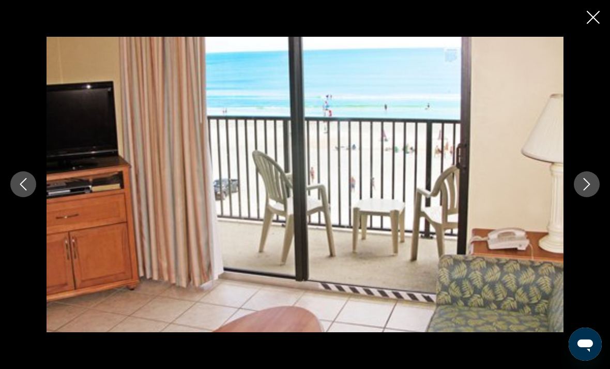
click at [574, 184] on button "Next image" at bounding box center [587, 184] width 26 height 26
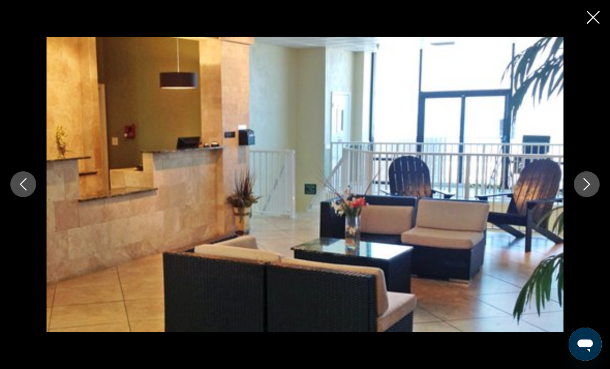
click at [590, 183] on icon "Next image" at bounding box center [587, 184] width 12 height 12
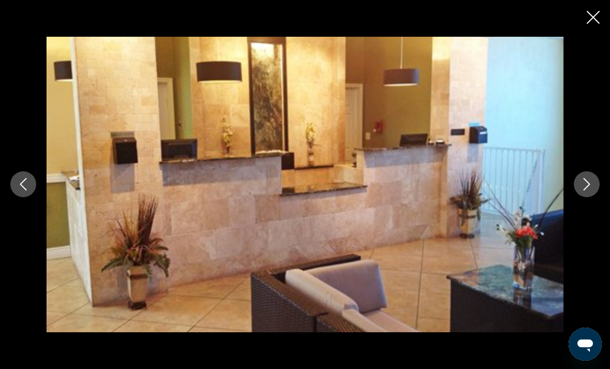
click at [590, 181] on icon "Next image" at bounding box center [587, 184] width 12 height 12
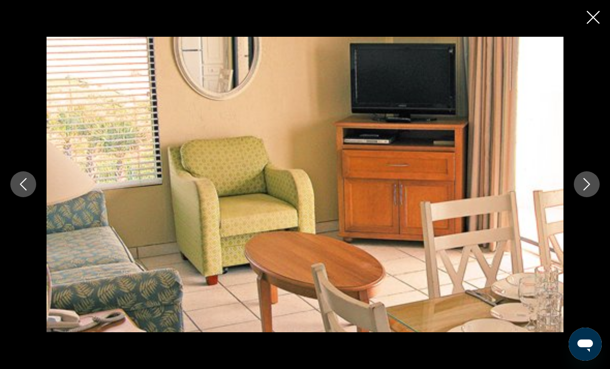
click at [587, 177] on button "Next image" at bounding box center [587, 184] width 26 height 26
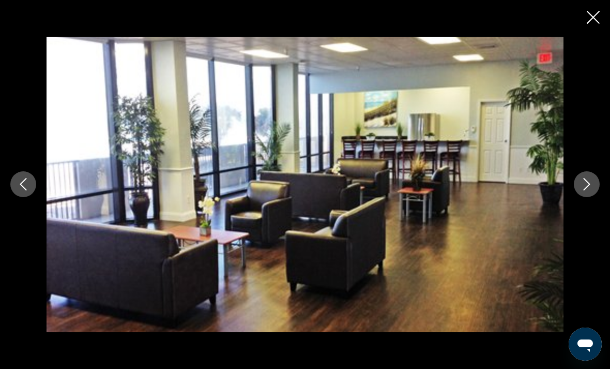
click at [585, 183] on icon "Next image" at bounding box center [587, 184] width 12 height 12
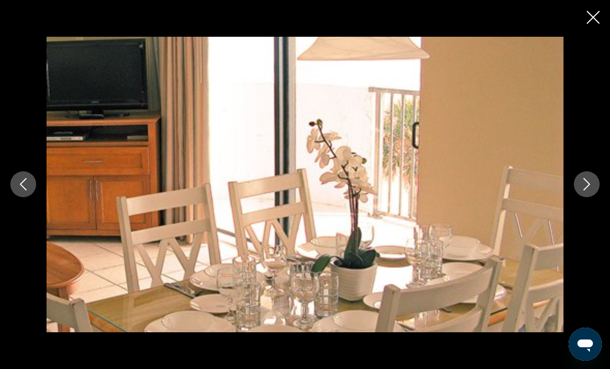
click at [584, 180] on icon "Next image" at bounding box center [587, 184] width 12 height 12
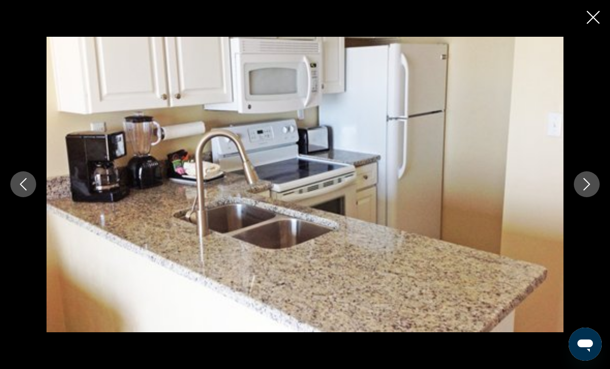
click at [586, 185] on icon "Next image" at bounding box center [587, 184] width 12 height 12
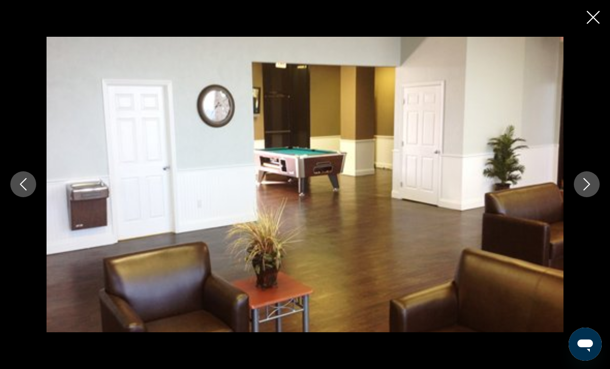
click at [585, 184] on icon "Next image" at bounding box center [587, 184] width 12 height 12
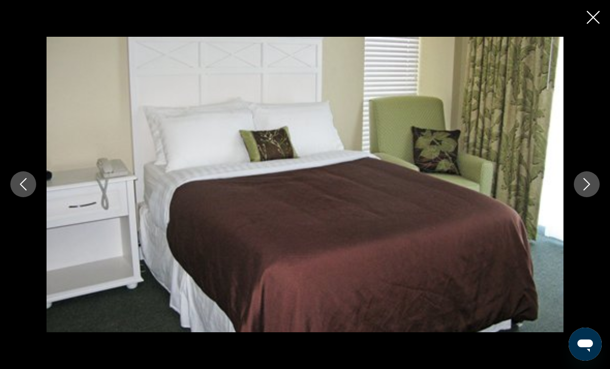
click at [581, 183] on icon "Next image" at bounding box center [587, 184] width 12 height 12
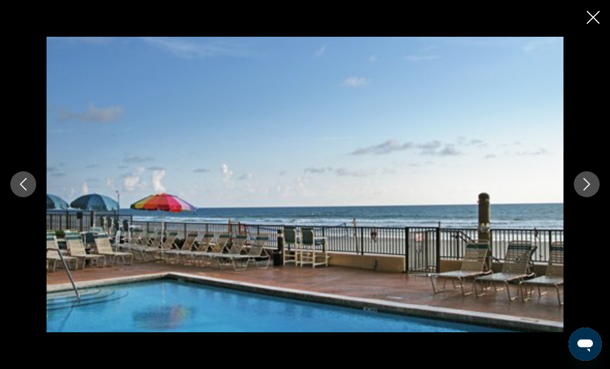
click at [584, 185] on icon "Next image" at bounding box center [587, 184] width 12 height 12
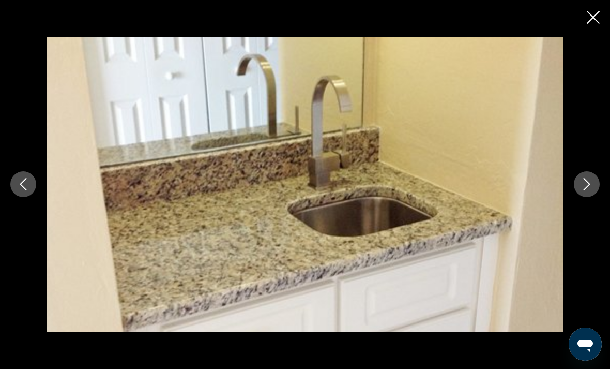
click at [587, 185] on icon "Next image" at bounding box center [587, 184] width 12 height 12
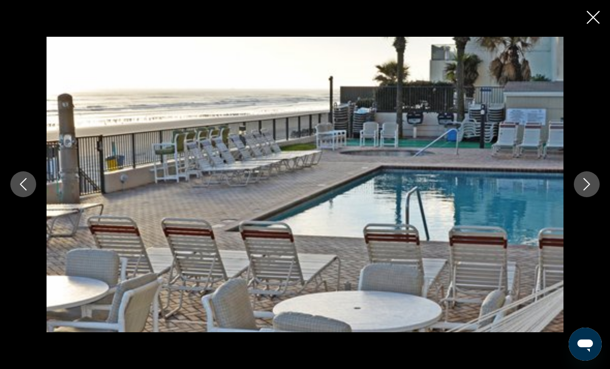
click at [589, 188] on icon "Next image" at bounding box center [587, 184] width 12 height 12
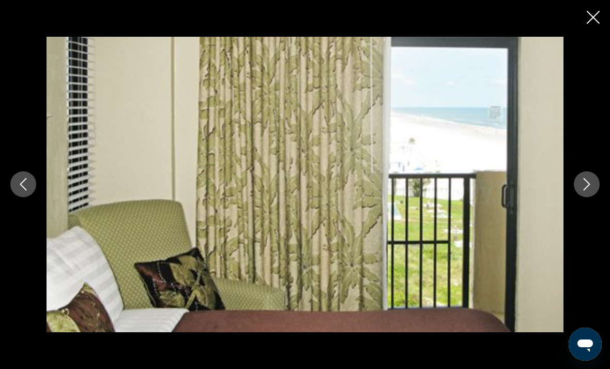
click at [587, 186] on icon "Next image" at bounding box center [587, 184] width 12 height 12
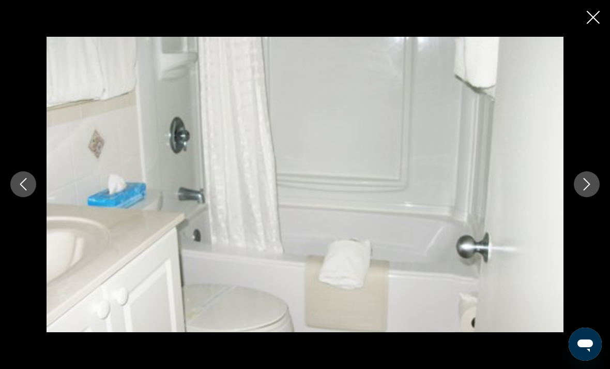
click at [593, 19] on icon "Close slideshow" at bounding box center [593, 17] width 13 height 13
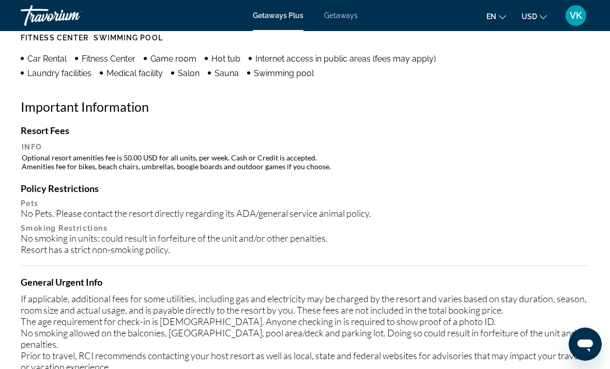
scroll to position [1084, 0]
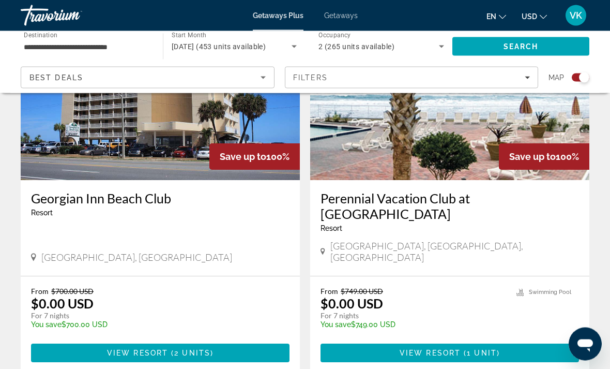
scroll to position [1139, 0]
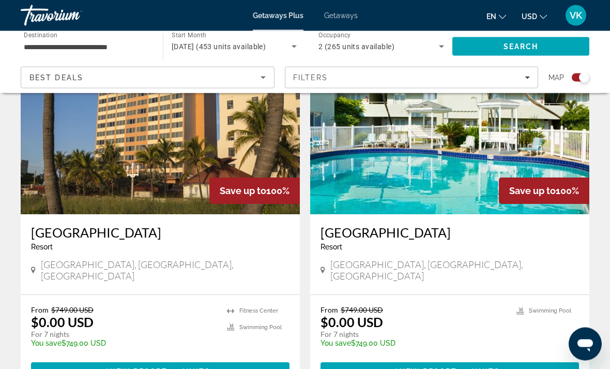
click at [430, 368] on span "View Resort" at bounding box center [426, 372] width 61 height 8
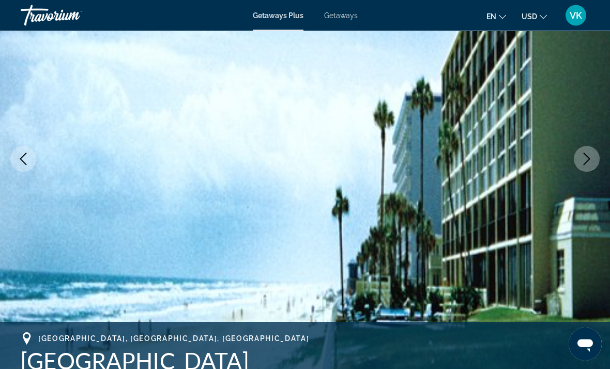
scroll to position [160, 0]
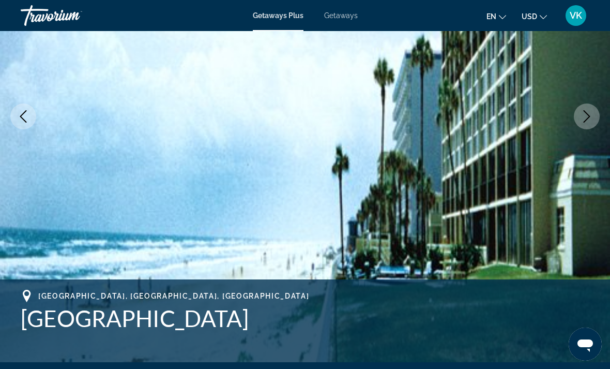
click at [592, 116] on icon "Next image" at bounding box center [587, 116] width 12 height 12
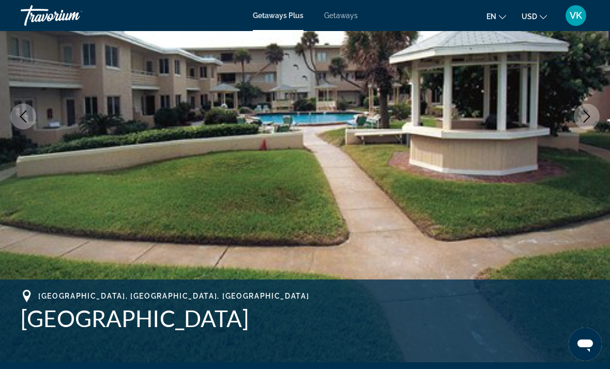
click at [583, 115] on icon "Next image" at bounding box center [587, 116] width 12 height 12
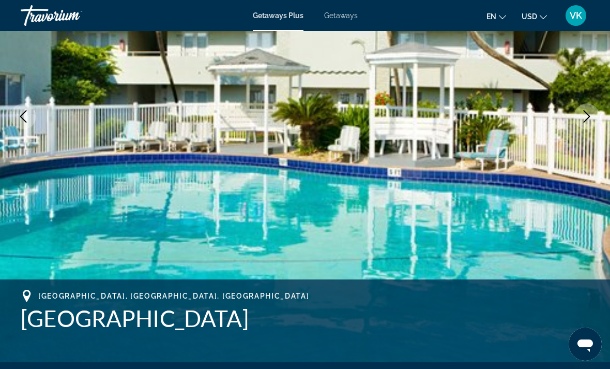
click at [580, 116] on button "Next image" at bounding box center [587, 116] width 26 height 26
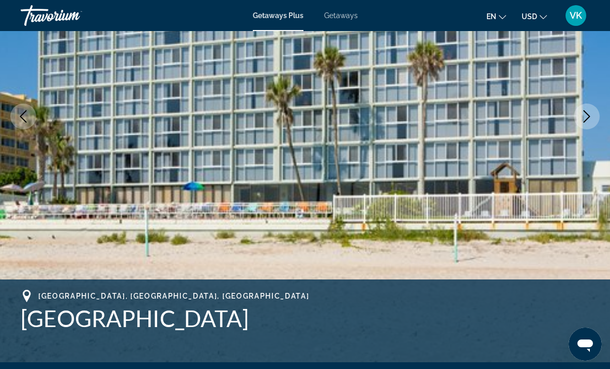
click at [584, 115] on icon "Next image" at bounding box center [587, 116] width 12 height 12
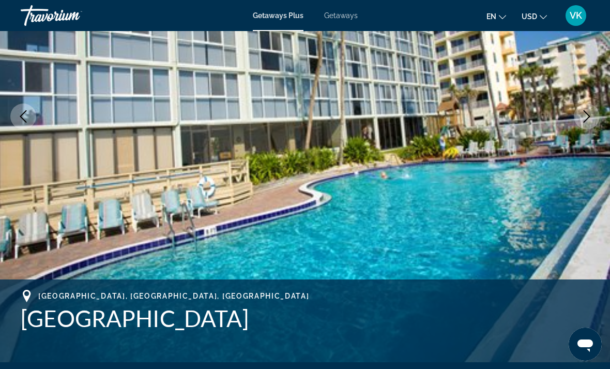
click at [586, 118] on icon "Next image" at bounding box center [587, 116] width 12 height 12
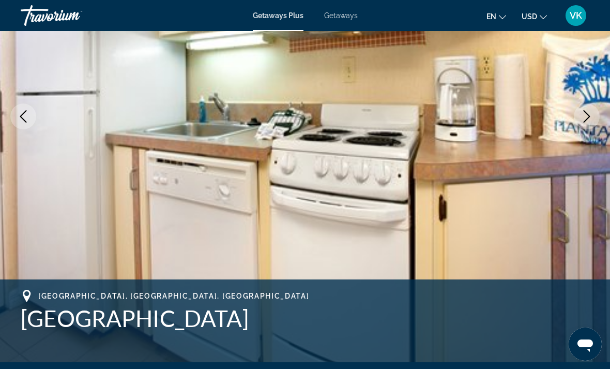
click at [581, 118] on icon "Next image" at bounding box center [587, 116] width 12 height 12
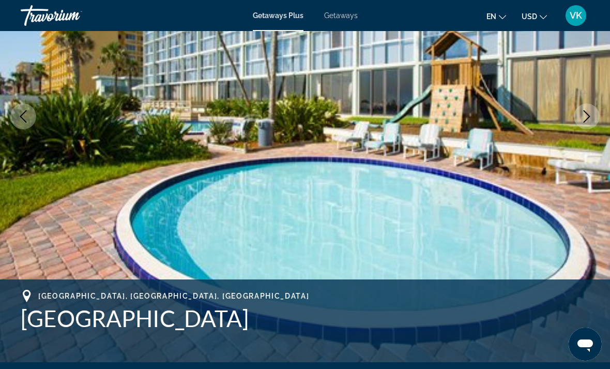
click at [582, 114] on icon "Next image" at bounding box center [587, 116] width 12 height 12
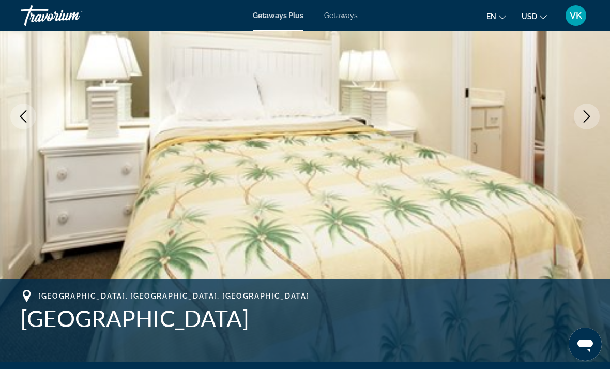
click at [589, 115] on icon "Next image" at bounding box center [587, 116] width 7 height 12
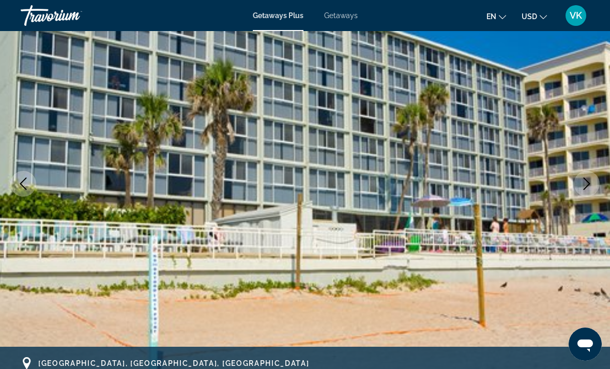
scroll to position [0, 0]
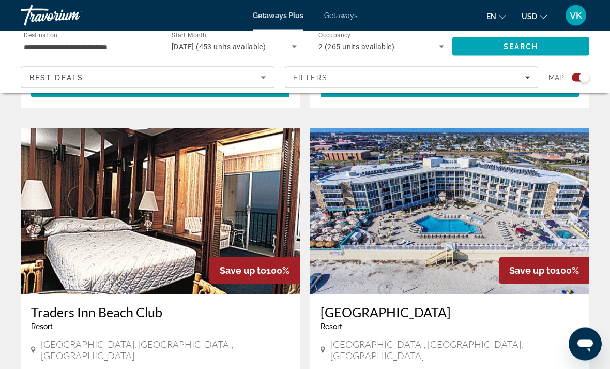
scroll to position [2130, 0]
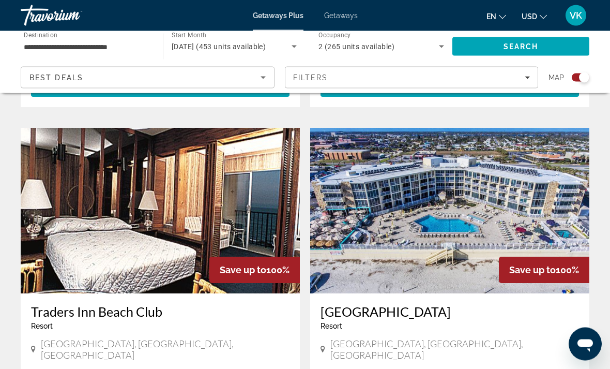
click at [385, 186] on img "Main content" at bounding box center [449, 211] width 279 height 166
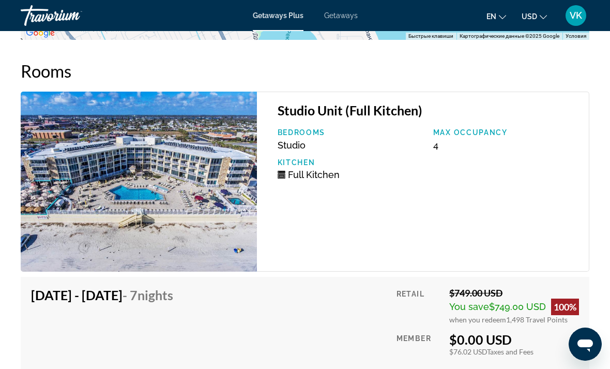
scroll to position [2157, 0]
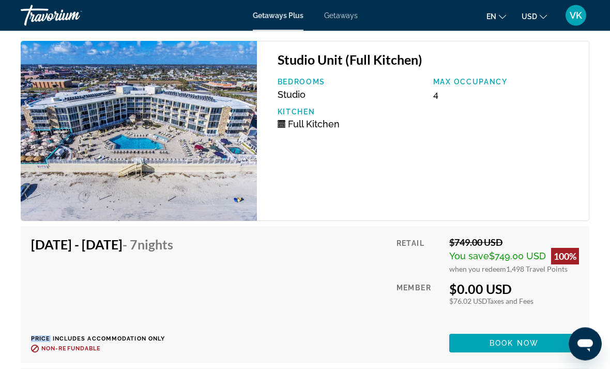
click at [308, 247] on div "Nov 15, 2025 - Nov 22, 2025 - 7 Nights Price includes accommodation only Refund…" at bounding box center [305, 295] width 548 height 116
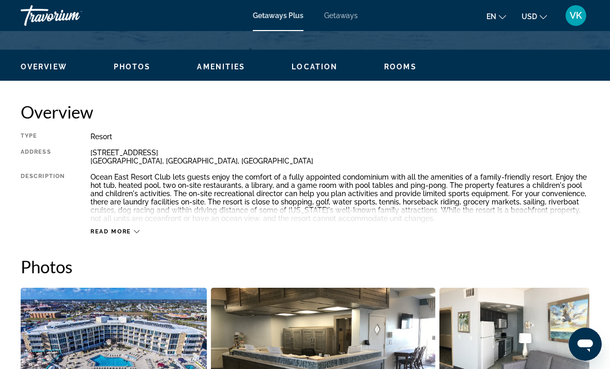
scroll to position [469, 0]
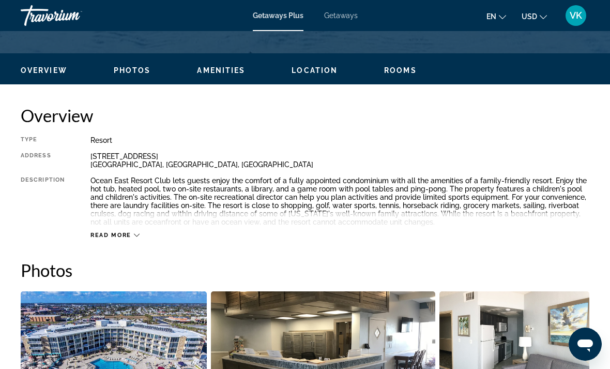
click at [138, 238] on icon "Main content" at bounding box center [137, 235] width 6 height 6
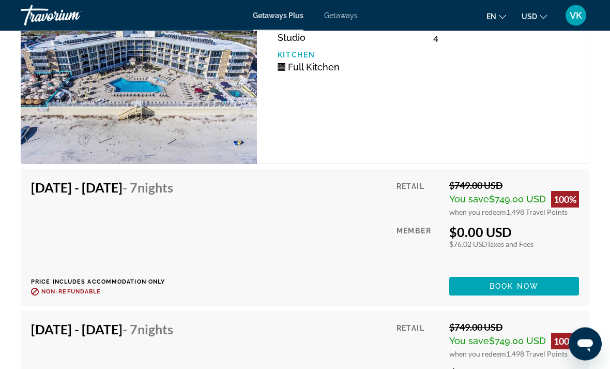
scroll to position [2210, 0]
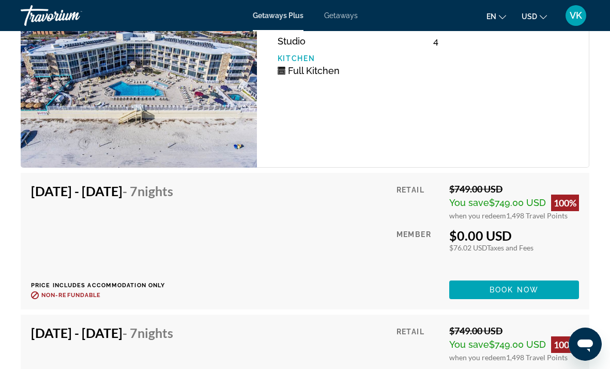
click at [497, 286] on span "Book now" at bounding box center [514, 290] width 49 height 8
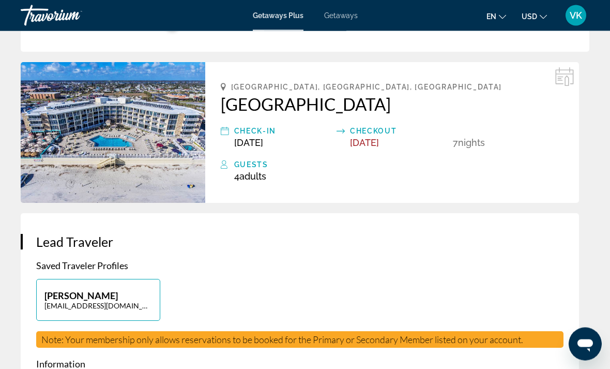
click at [130, 152] on img "Main content" at bounding box center [113, 133] width 185 height 141
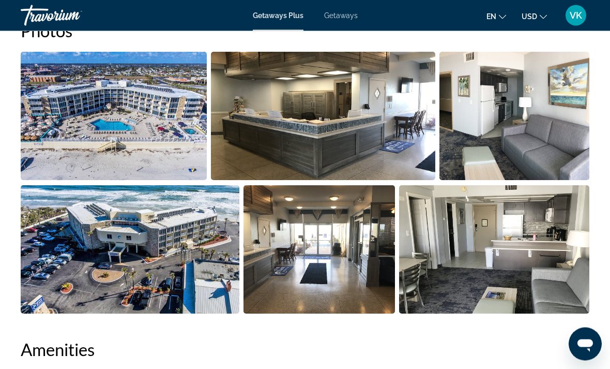
scroll to position [747, 0]
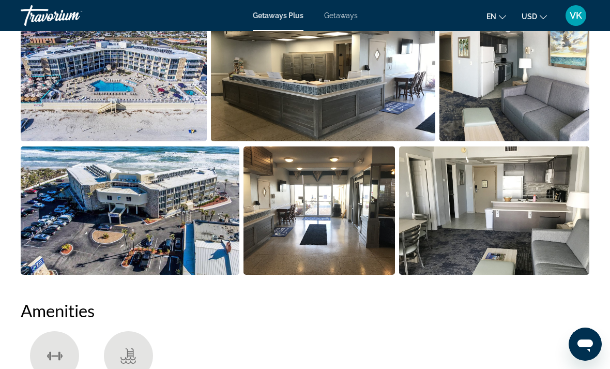
click at [325, 210] on img "Open full-screen image slider" at bounding box center [320, 210] width 152 height 128
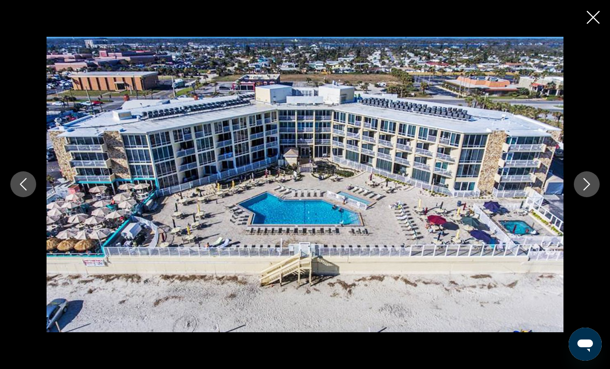
click at [584, 190] on icon "Next image" at bounding box center [587, 184] width 12 height 12
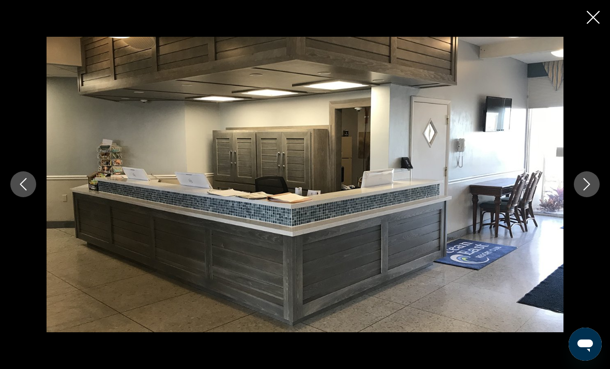
click at [588, 190] on icon "Next image" at bounding box center [587, 184] width 12 height 12
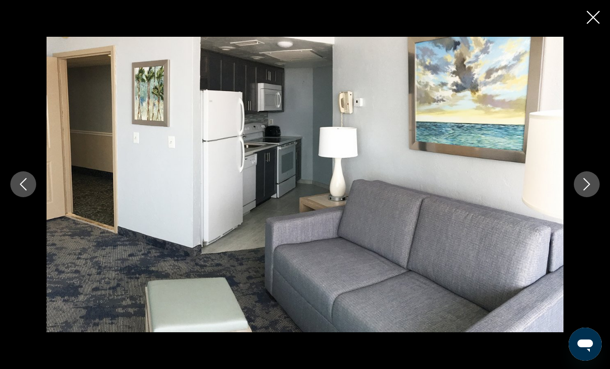
click at [587, 190] on icon "Next image" at bounding box center [587, 184] width 12 height 12
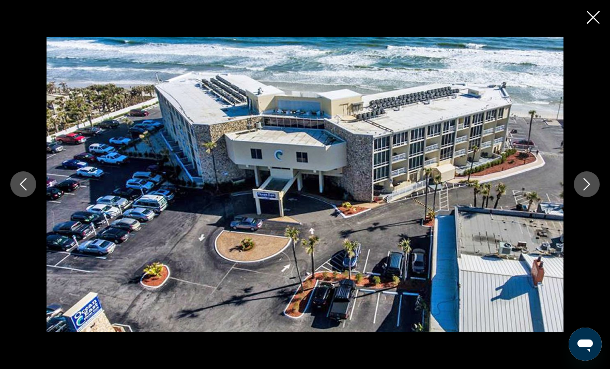
click at [586, 190] on icon "Next image" at bounding box center [587, 184] width 12 height 12
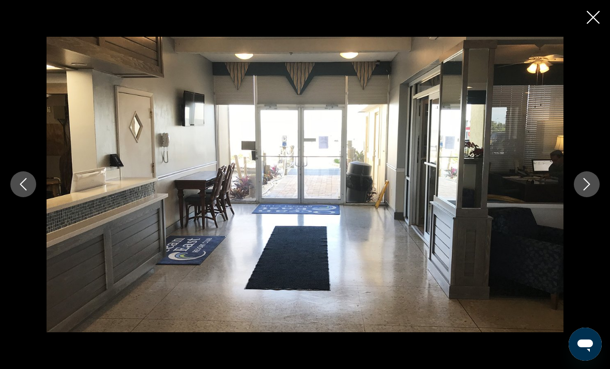
click at [587, 191] on icon "Next image" at bounding box center [587, 184] width 7 height 12
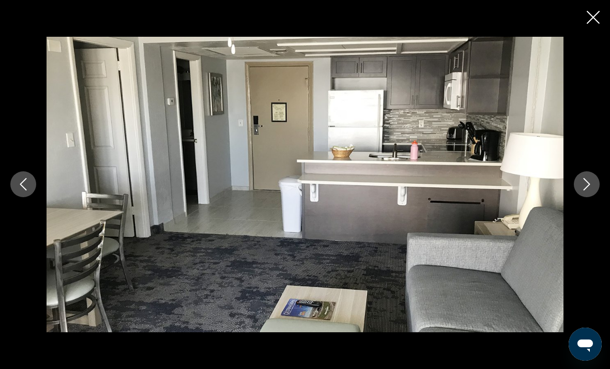
click at [587, 191] on icon "Next image" at bounding box center [587, 184] width 7 height 12
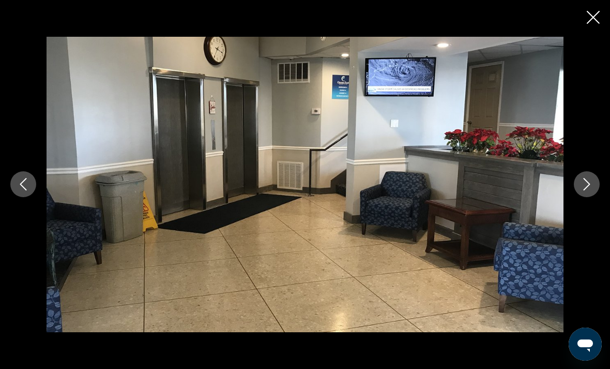
click at [585, 190] on icon "Next image" at bounding box center [587, 184] width 12 height 12
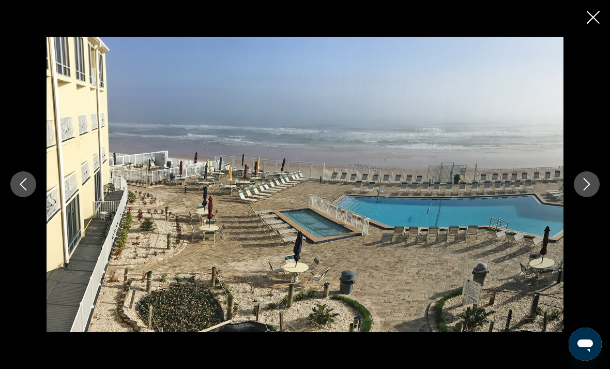
click at [575, 197] on button "Next image" at bounding box center [587, 184] width 26 height 26
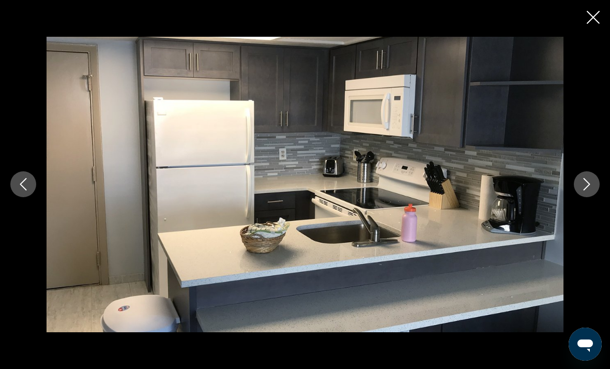
click at [579, 197] on button "Next image" at bounding box center [587, 184] width 26 height 26
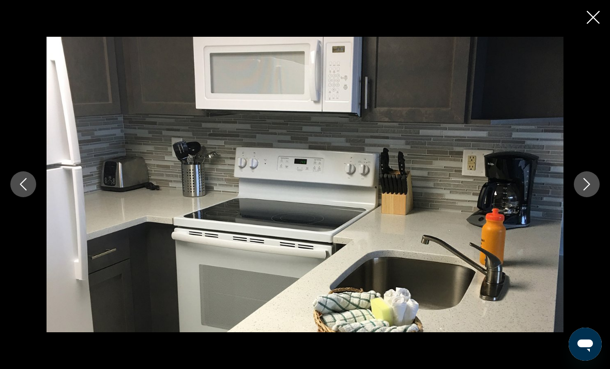
click at [579, 197] on button "Next image" at bounding box center [587, 184] width 26 height 26
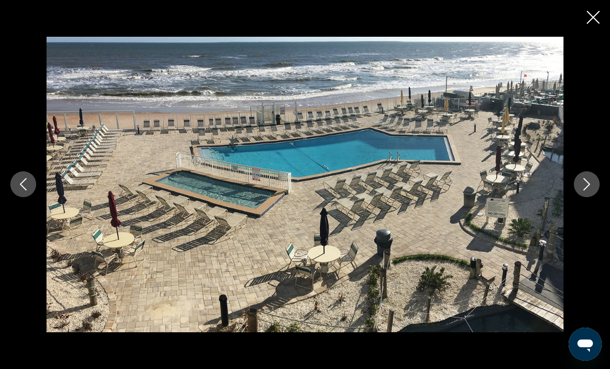
click at [581, 190] on icon "Next image" at bounding box center [587, 184] width 12 height 12
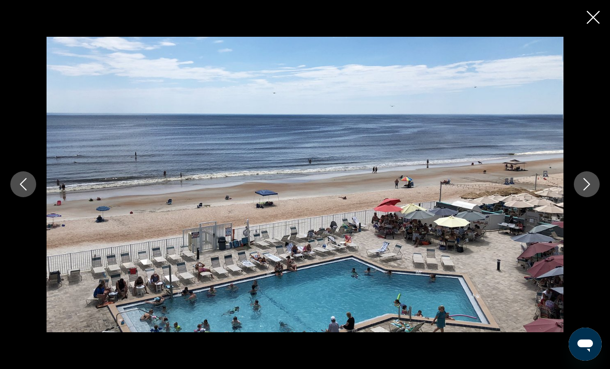
click at [588, 190] on icon "Next image" at bounding box center [587, 184] width 12 height 12
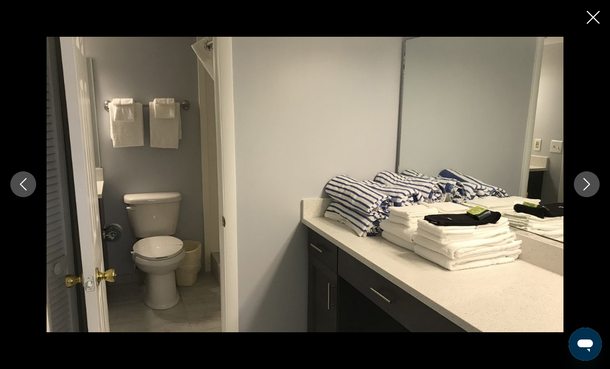
click at [590, 12] on icon "Close slideshow" at bounding box center [593, 17] width 13 height 13
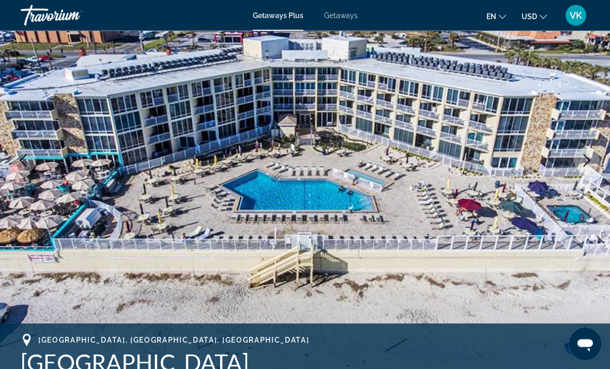
scroll to position [0, 0]
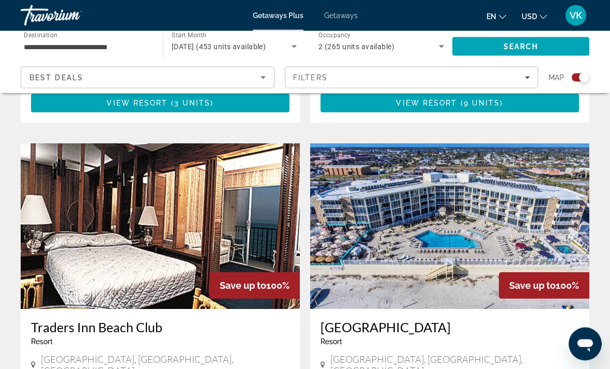
scroll to position [2115, 0]
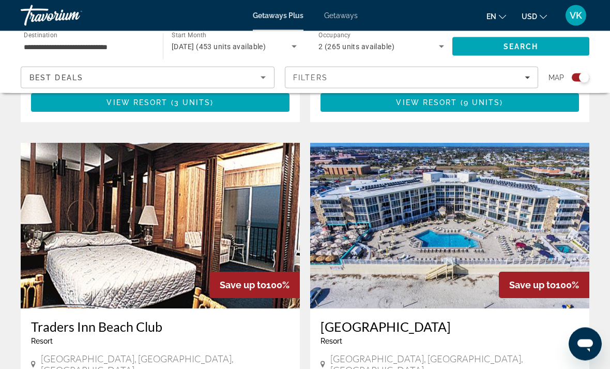
click at [402, 222] on img "Main content" at bounding box center [449, 226] width 279 height 166
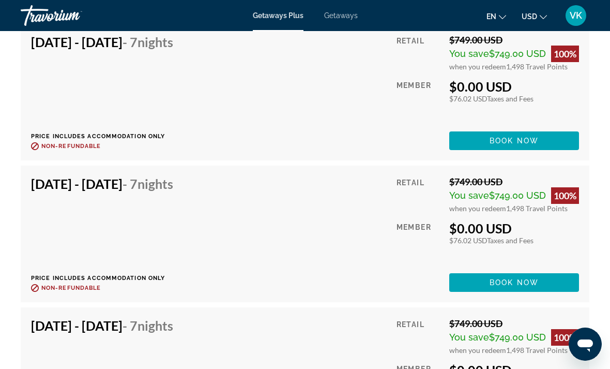
scroll to position [2115, 0]
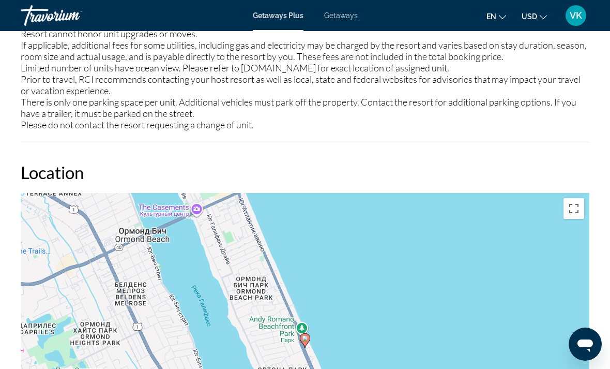
scroll to position [1632, 0]
